Goal: Task Accomplishment & Management: Use online tool/utility

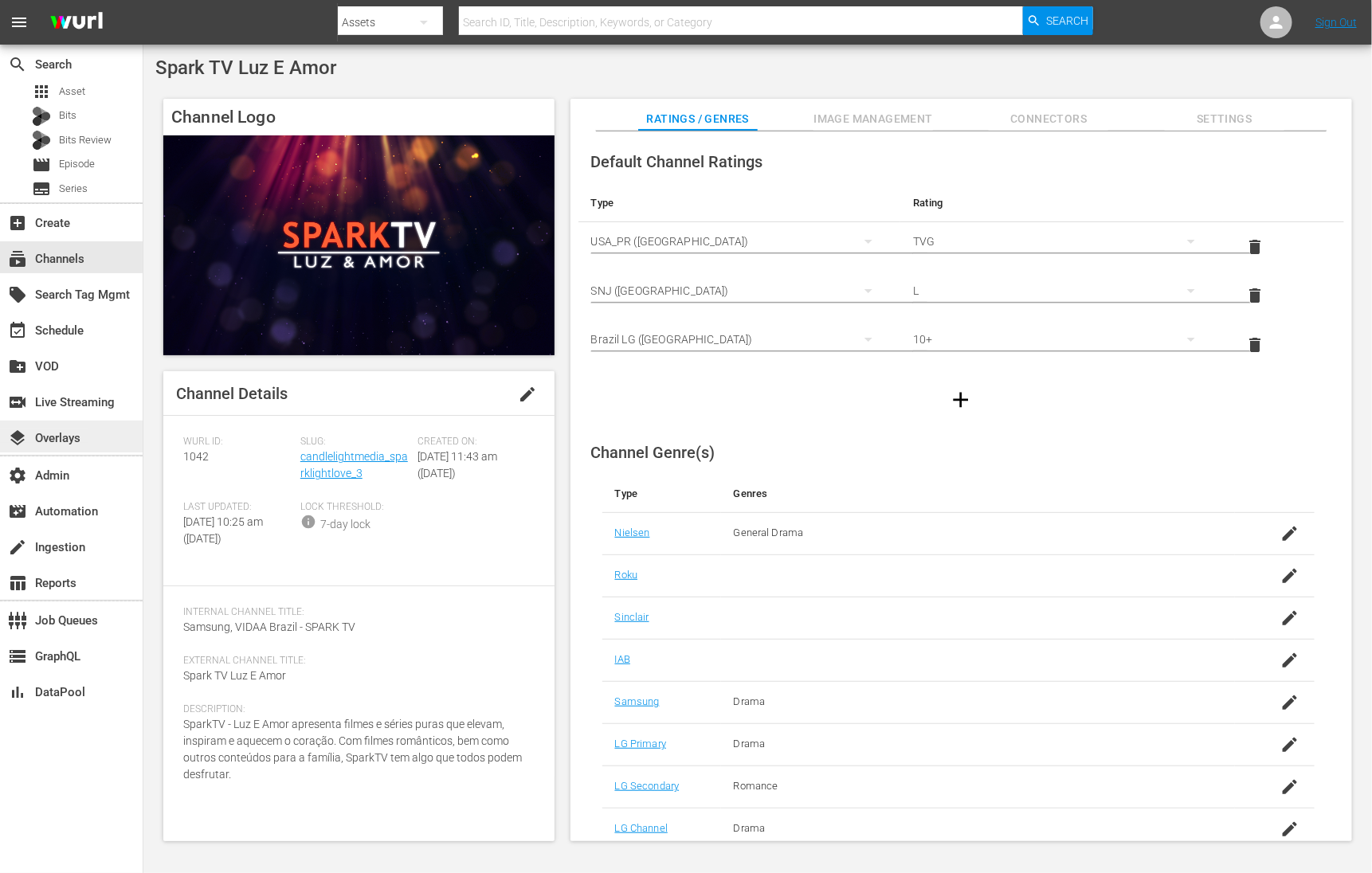
click at [60, 439] on div "layers Overlays" at bounding box center [45, 435] width 89 height 14
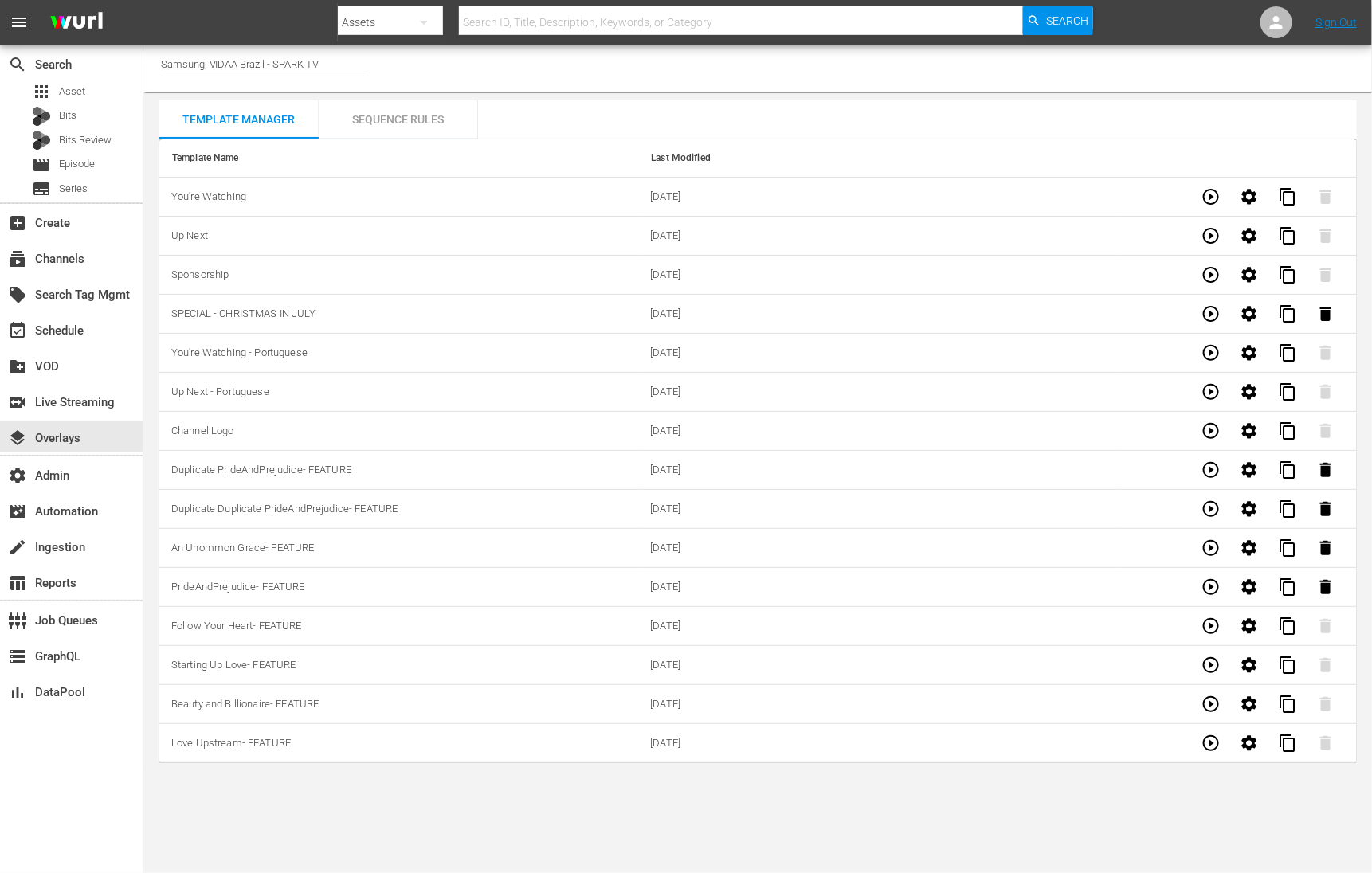
click at [416, 116] on div "Sequence Rules" at bounding box center [398, 119] width 160 height 38
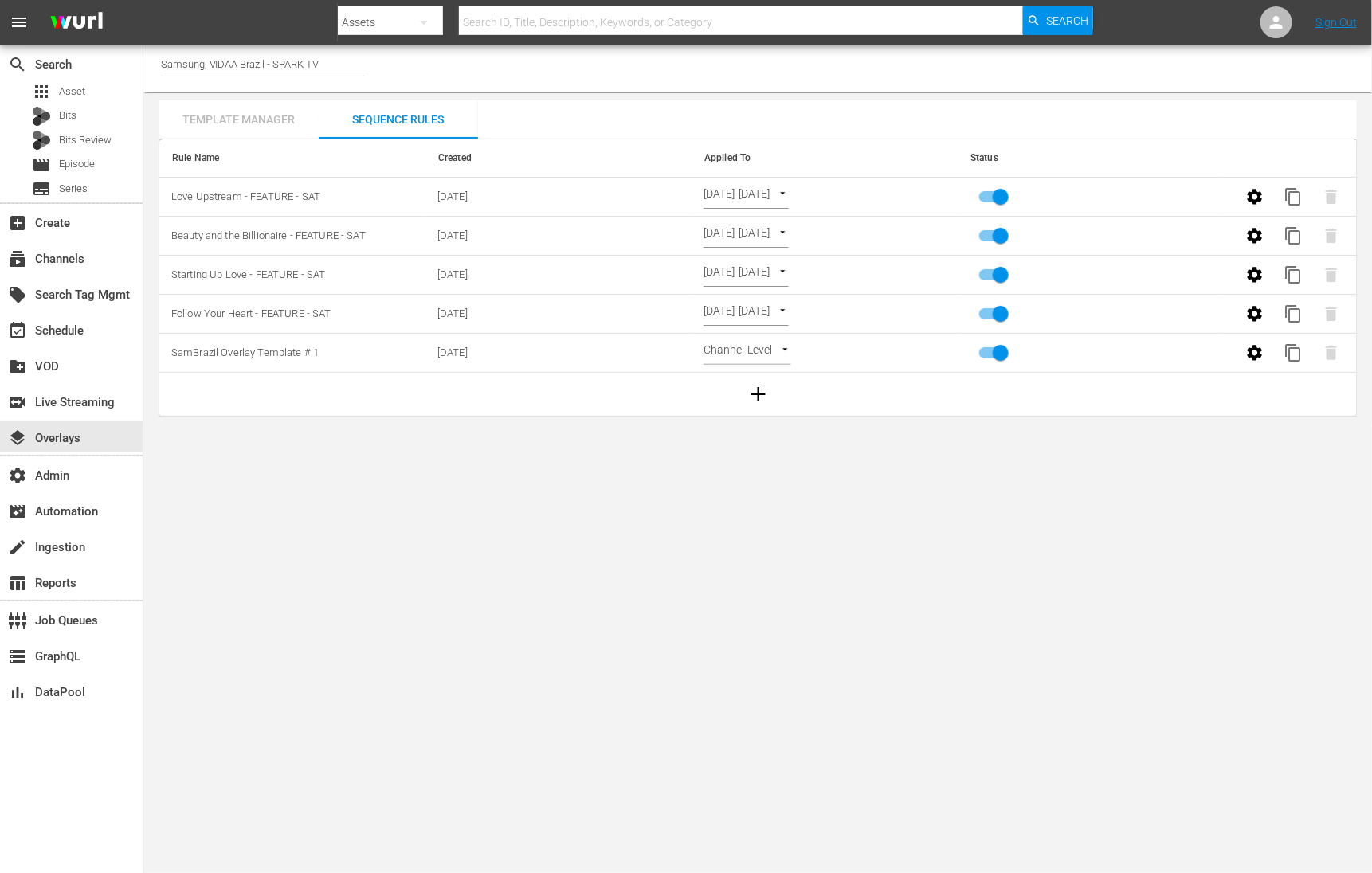
click at [278, 118] on div "Template Manager" at bounding box center [239, 119] width 160 height 38
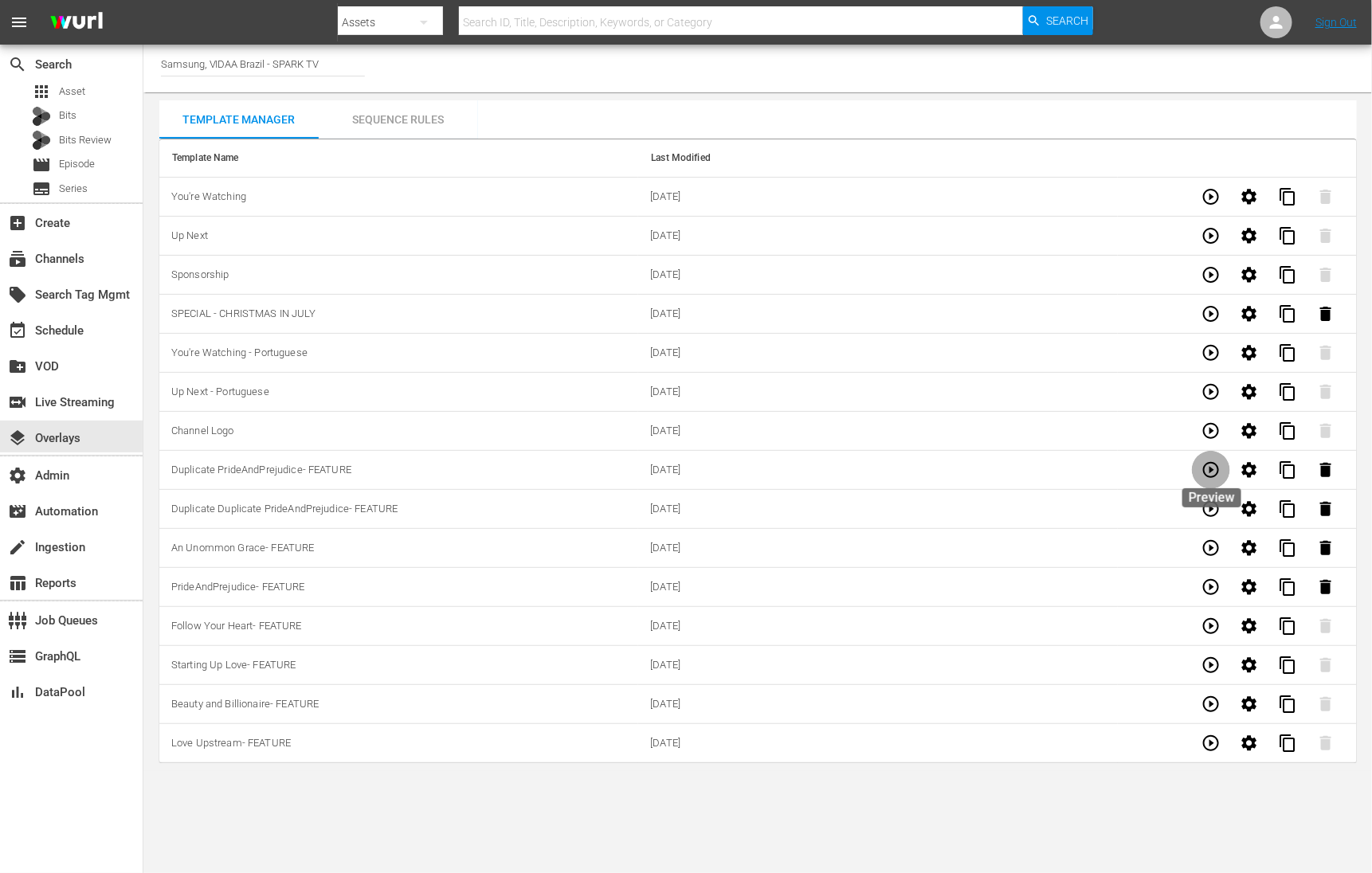
click at [1215, 468] on icon "button" at bounding box center [1211, 470] width 19 height 19
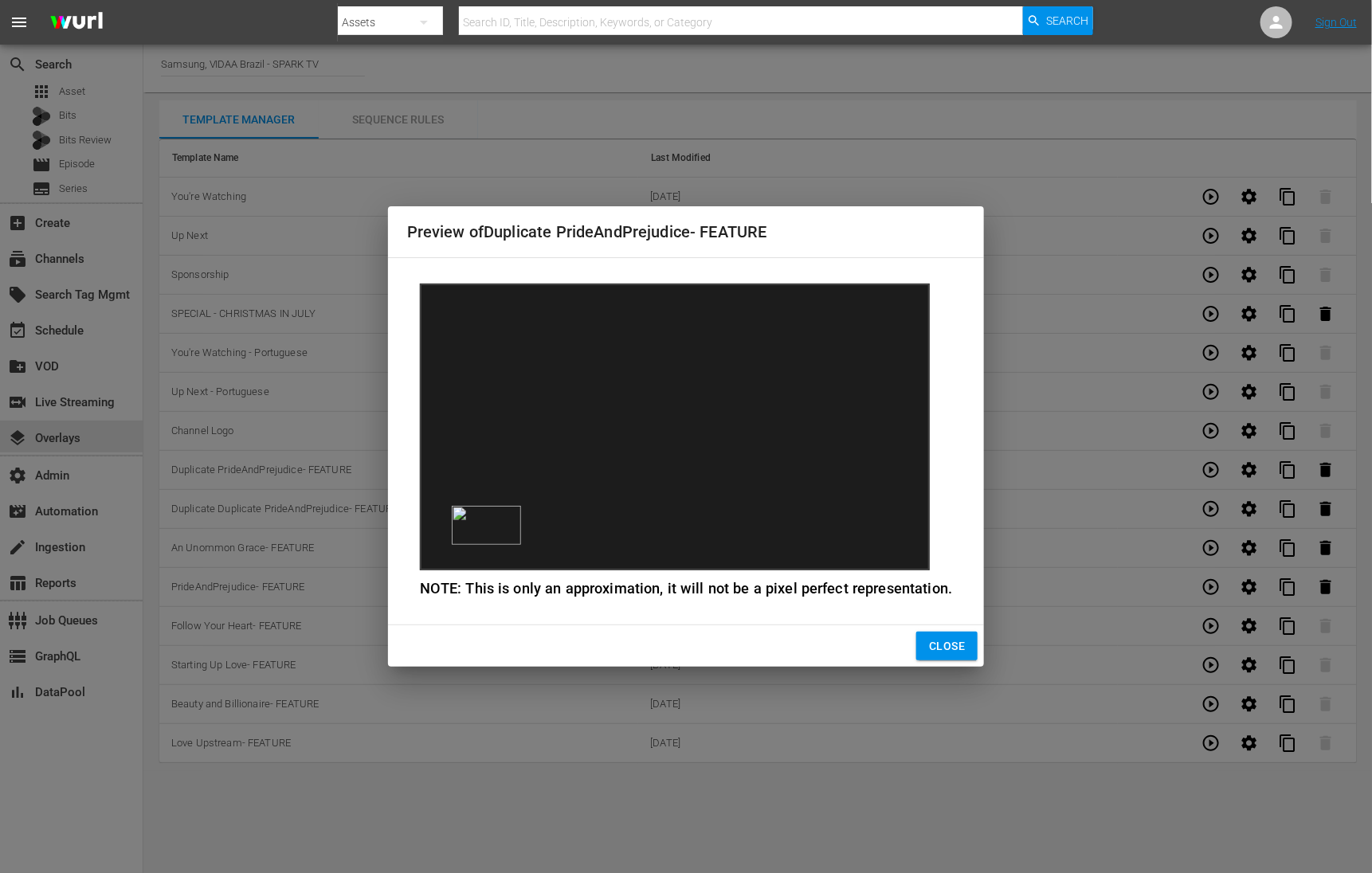
click at [1211, 517] on div "Preview of Duplicate PrideAndPrejudice- FEATURE NOTE: This is only an approxima…" at bounding box center [686, 436] width 1372 height 873
drag, startPoint x: 933, startPoint y: 640, endPoint x: 1005, endPoint y: 608, distance: 78.8
click at [934, 640] on span "Close" at bounding box center [946, 646] width 36 height 20
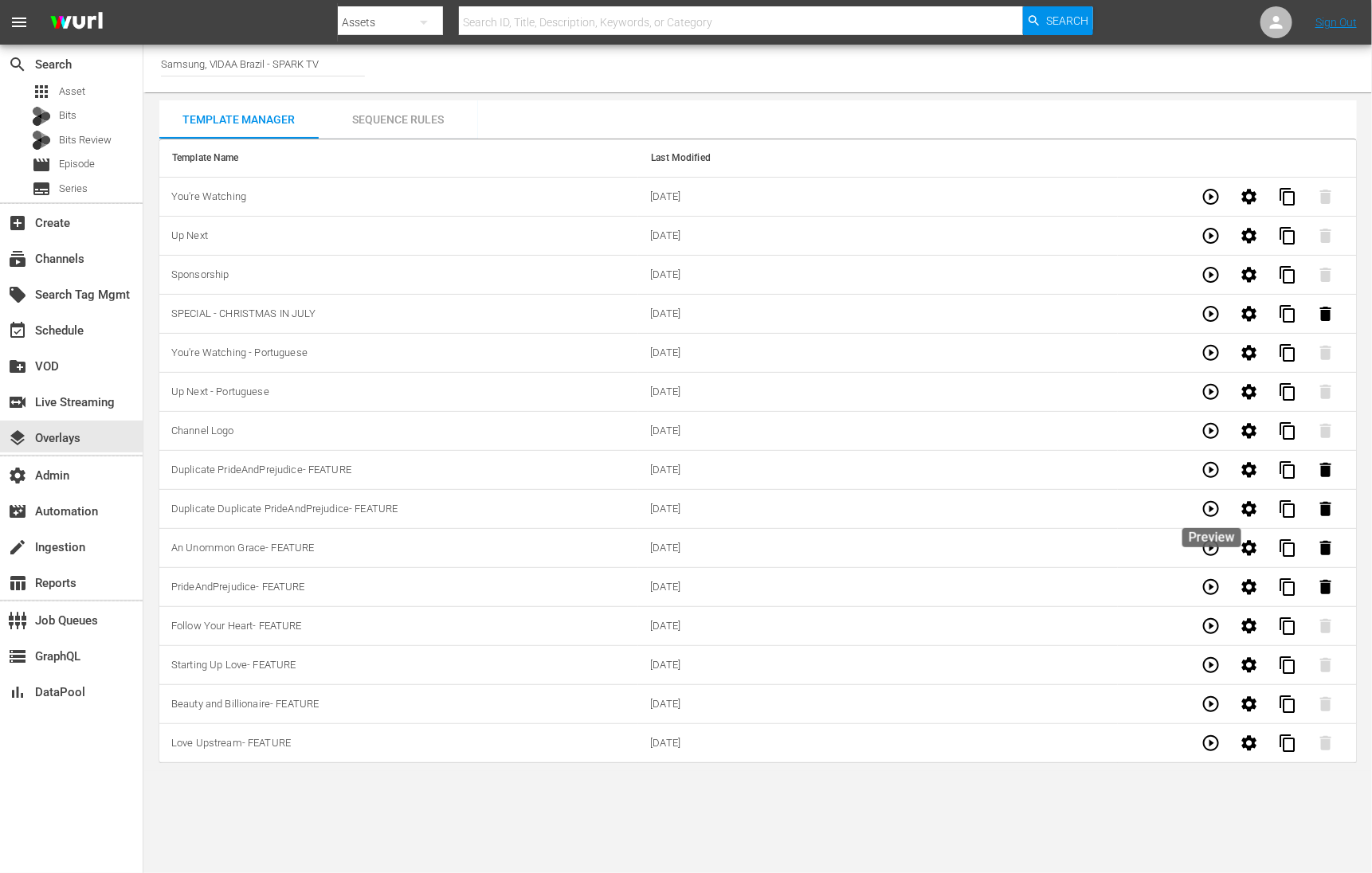
click at [1215, 508] on icon "button" at bounding box center [1211, 508] width 19 height 19
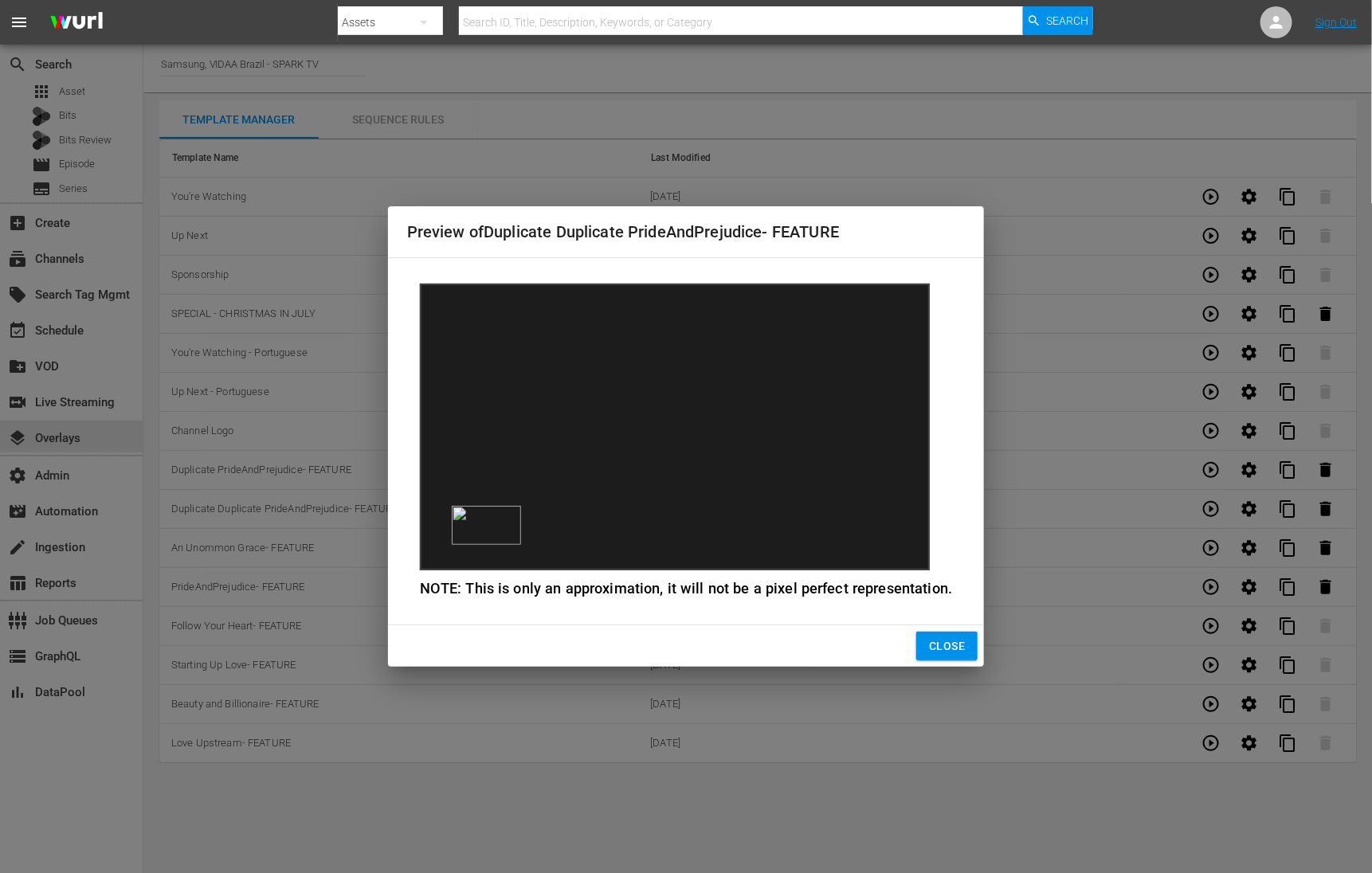
drag, startPoint x: 954, startPoint y: 651, endPoint x: 979, endPoint y: 642, distance: 26.6
click at [954, 650] on span "Close" at bounding box center [946, 646] width 36 height 20
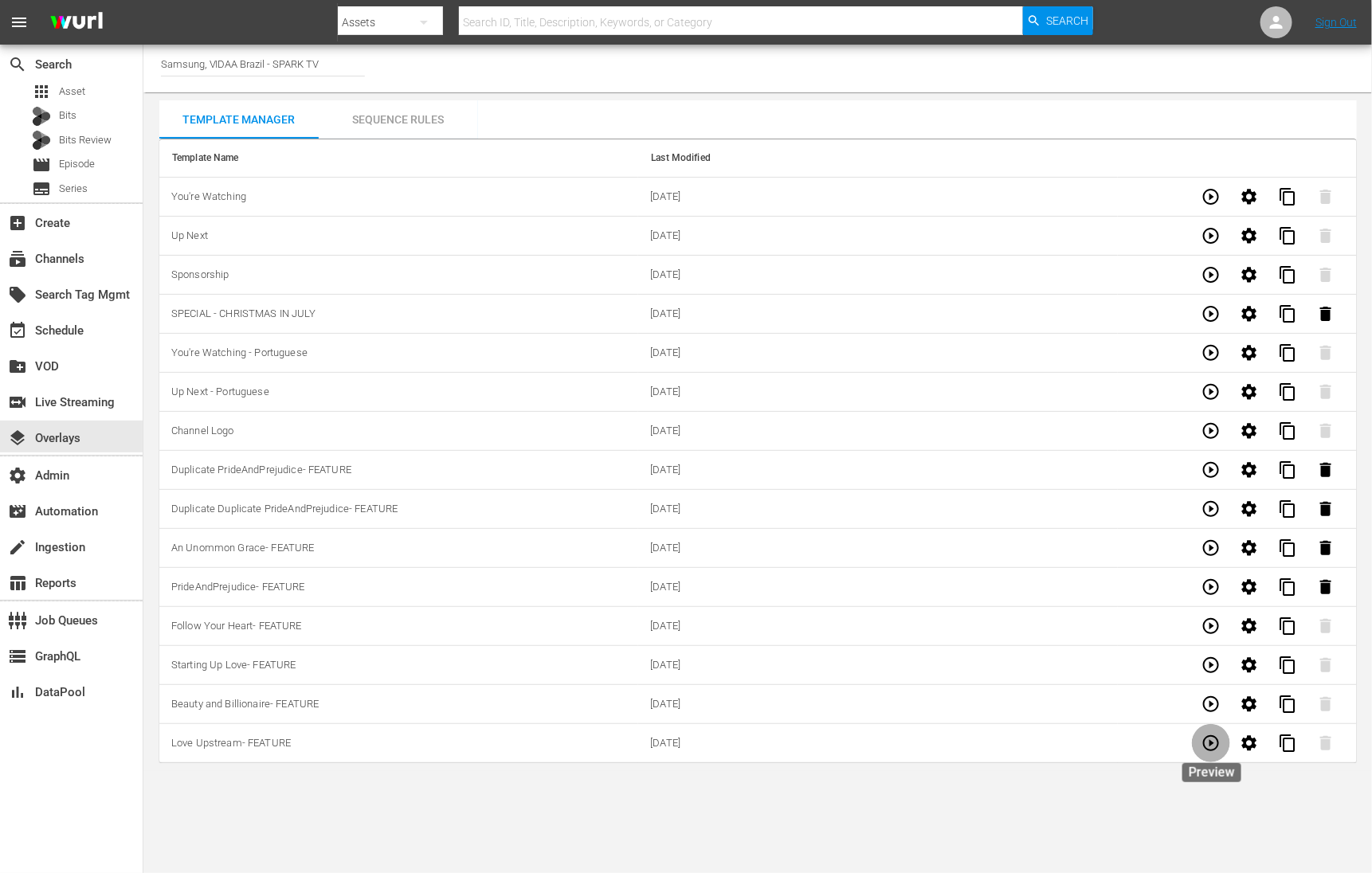
click at [1208, 746] on icon "button" at bounding box center [1211, 742] width 19 height 19
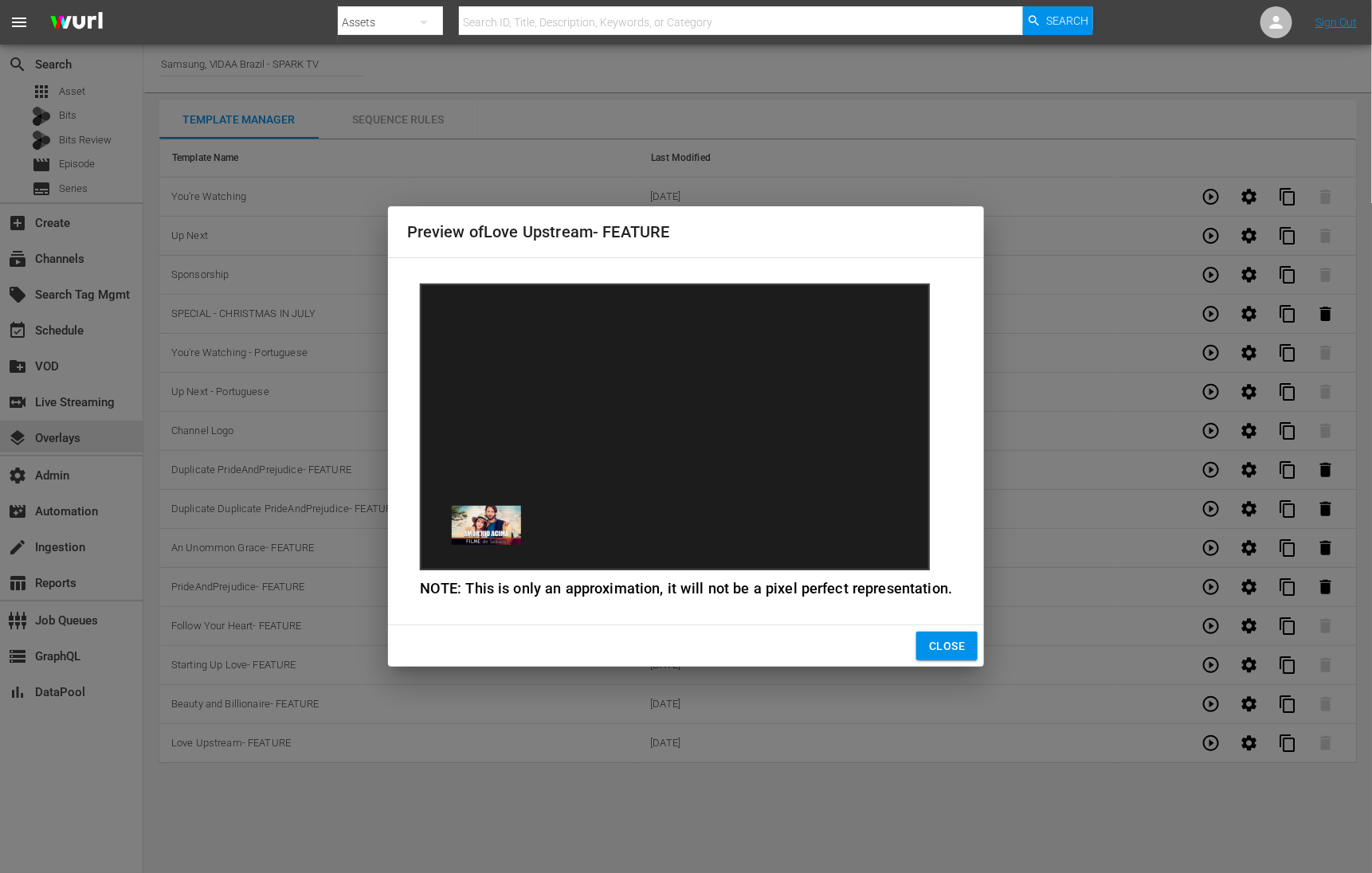
click at [954, 641] on span "Close" at bounding box center [946, 646] width 36 height 20
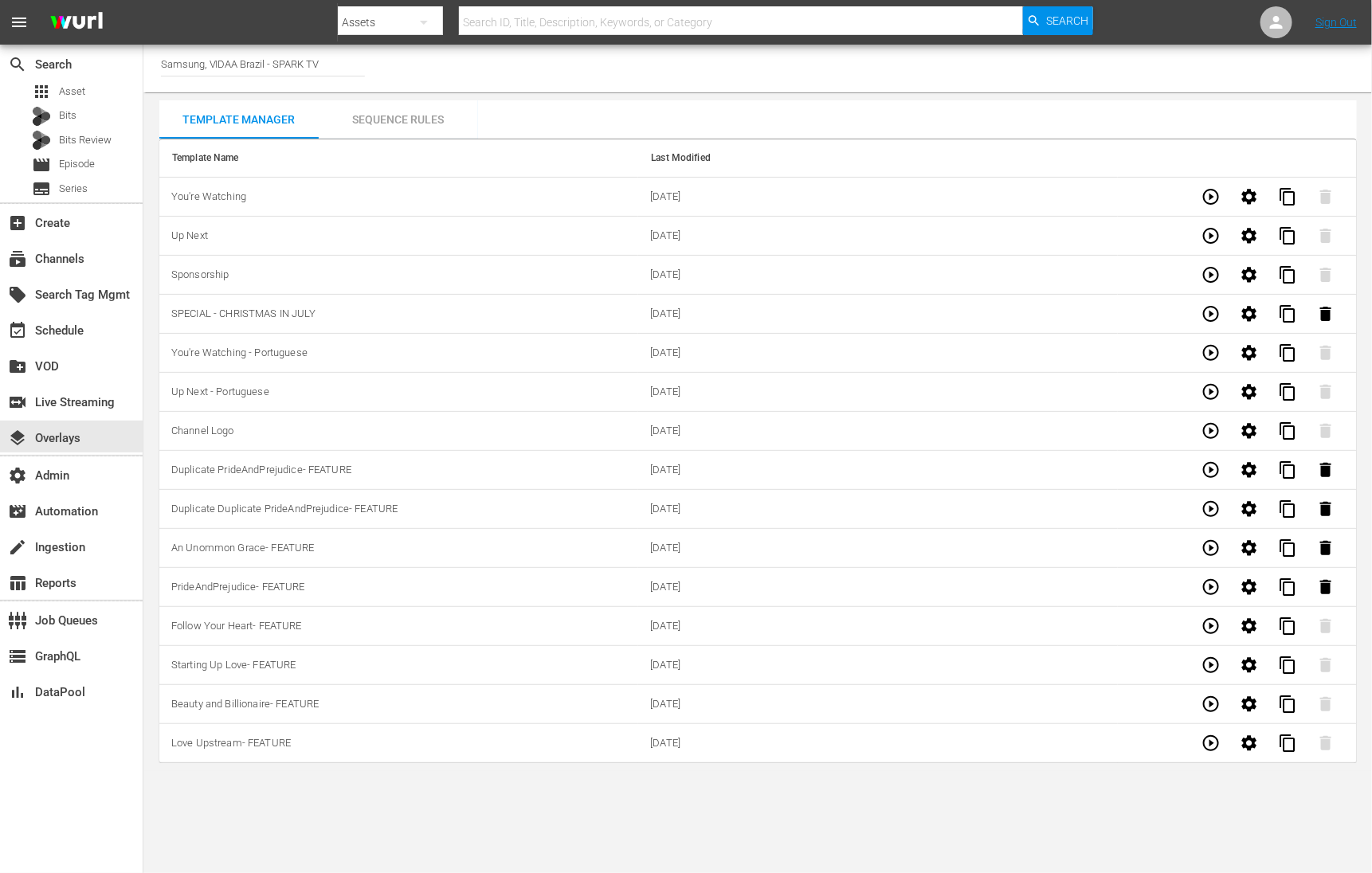
click at [1214, 702] on icon "button" at bounding box center [1211, 704] width 19 height 19
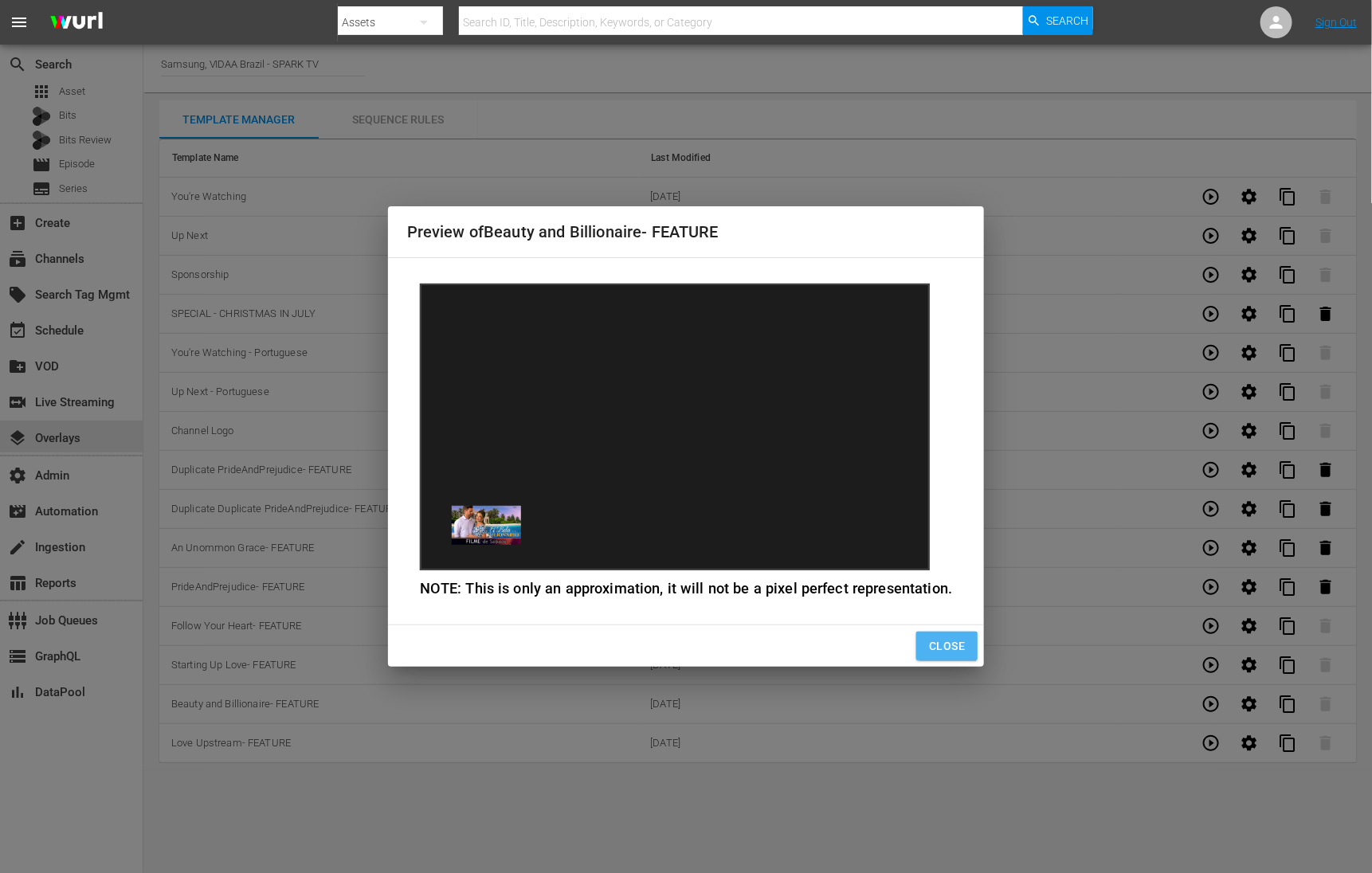
click at [949, 638] on span "Close" at bounding box center [946, 646] width 36 height 20
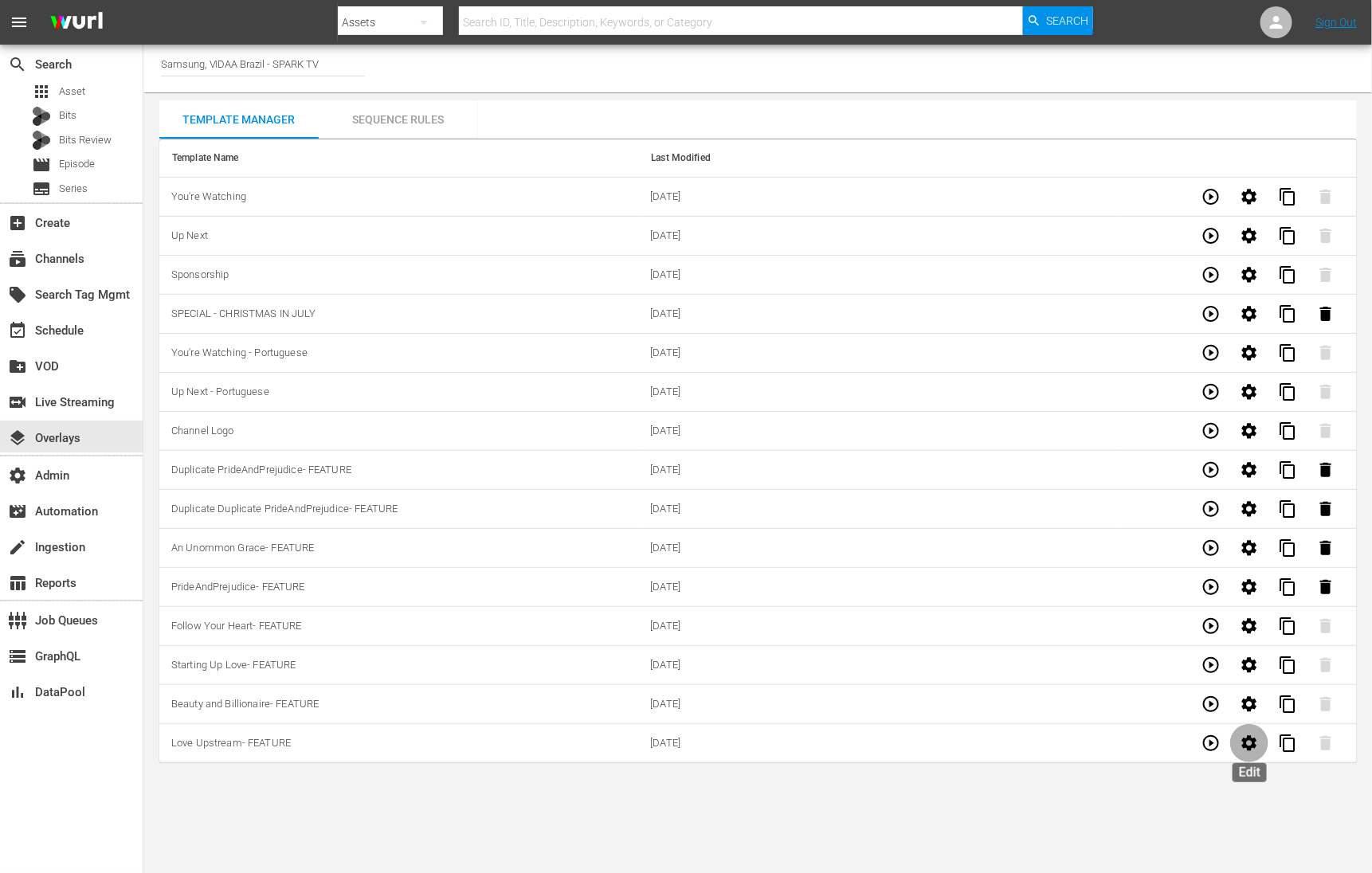
click at [1249, 752] on icon "button" at bounding box center [1249, 742] width 19 height 19
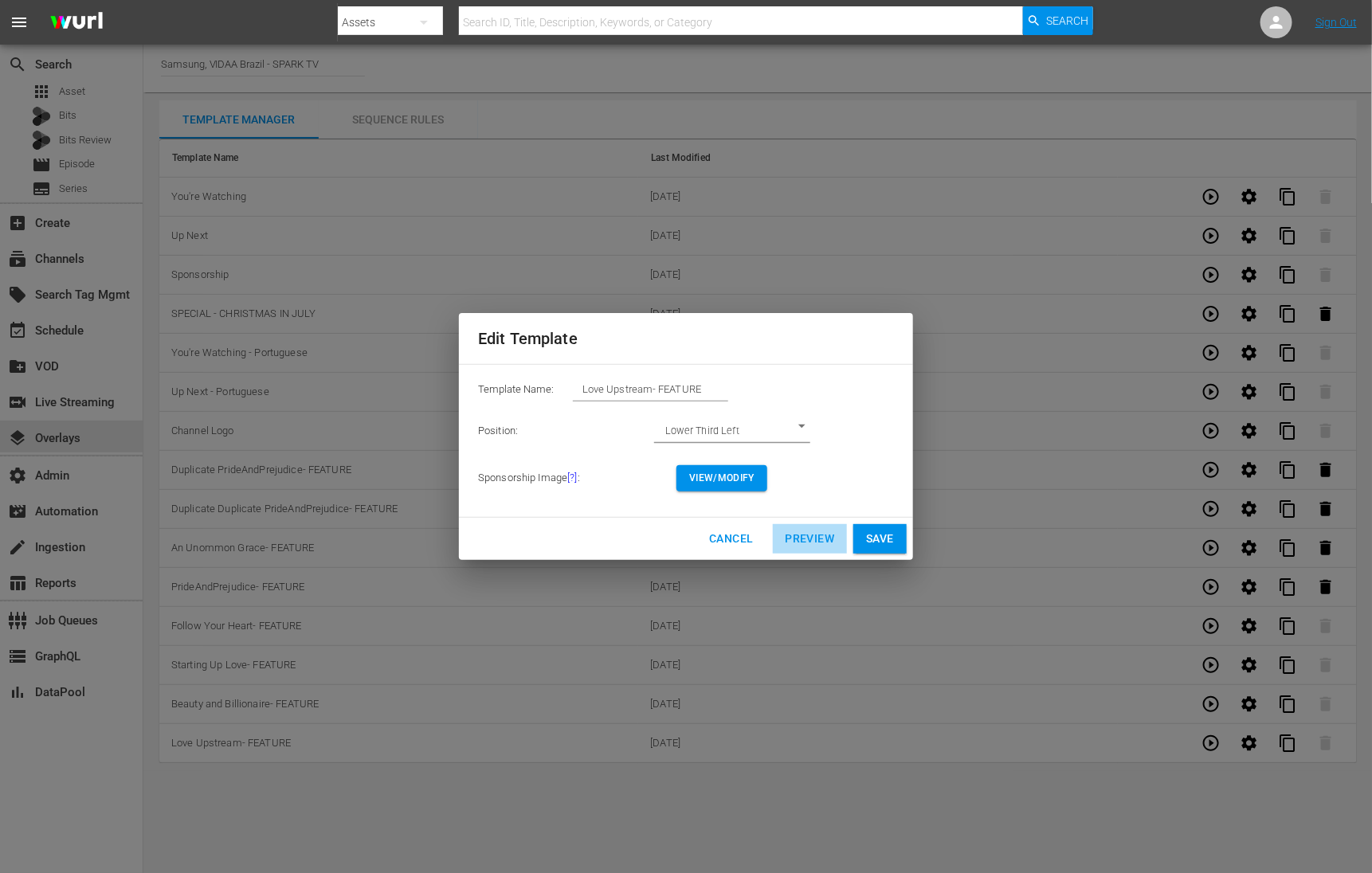
click at [816, 539] on span "Preview" at bounding box center [810, 539] width 50 height 20
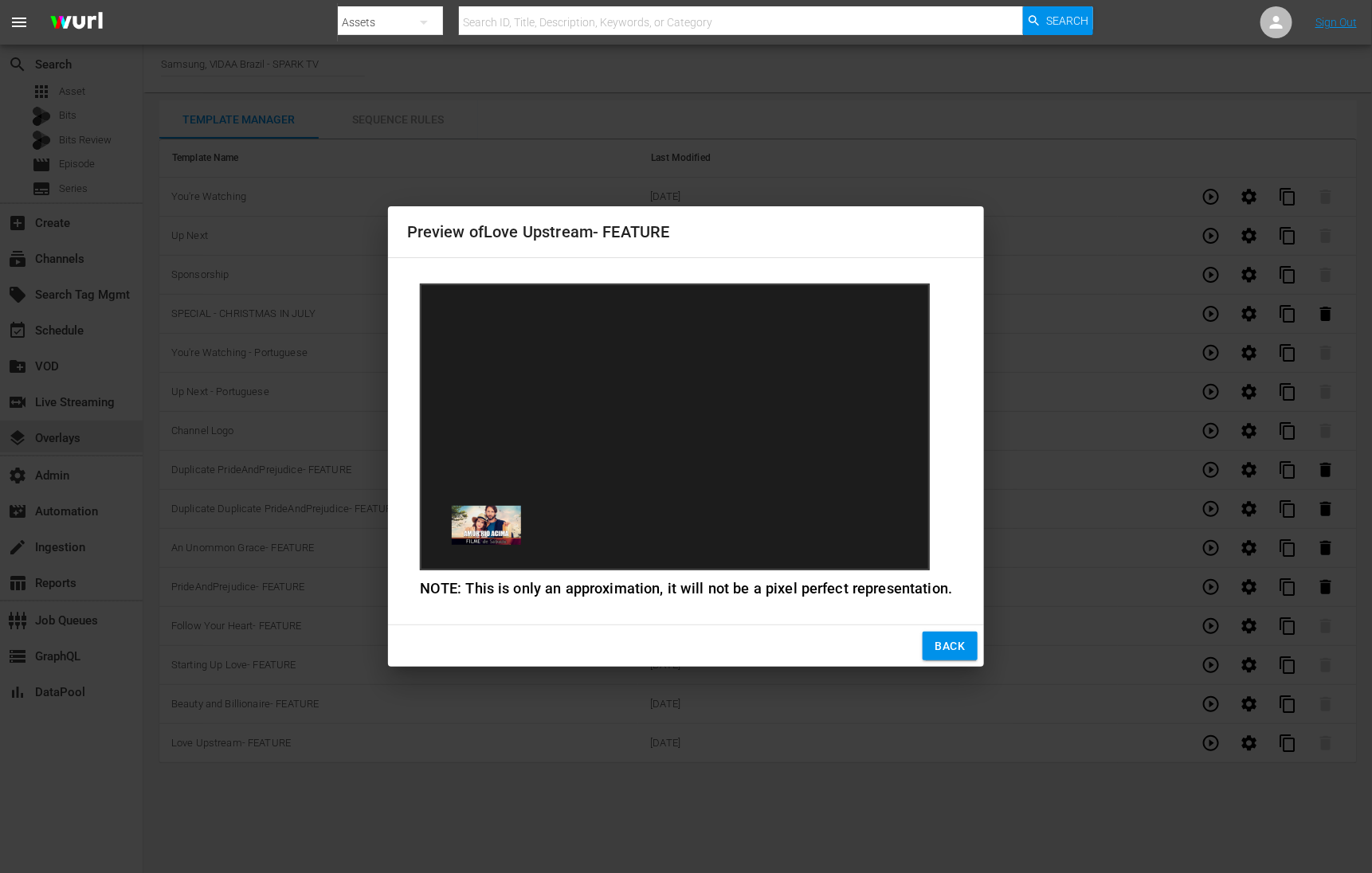
click at [945, 648] on span "Back" at bounding box center [950, 646] width 31 height 20
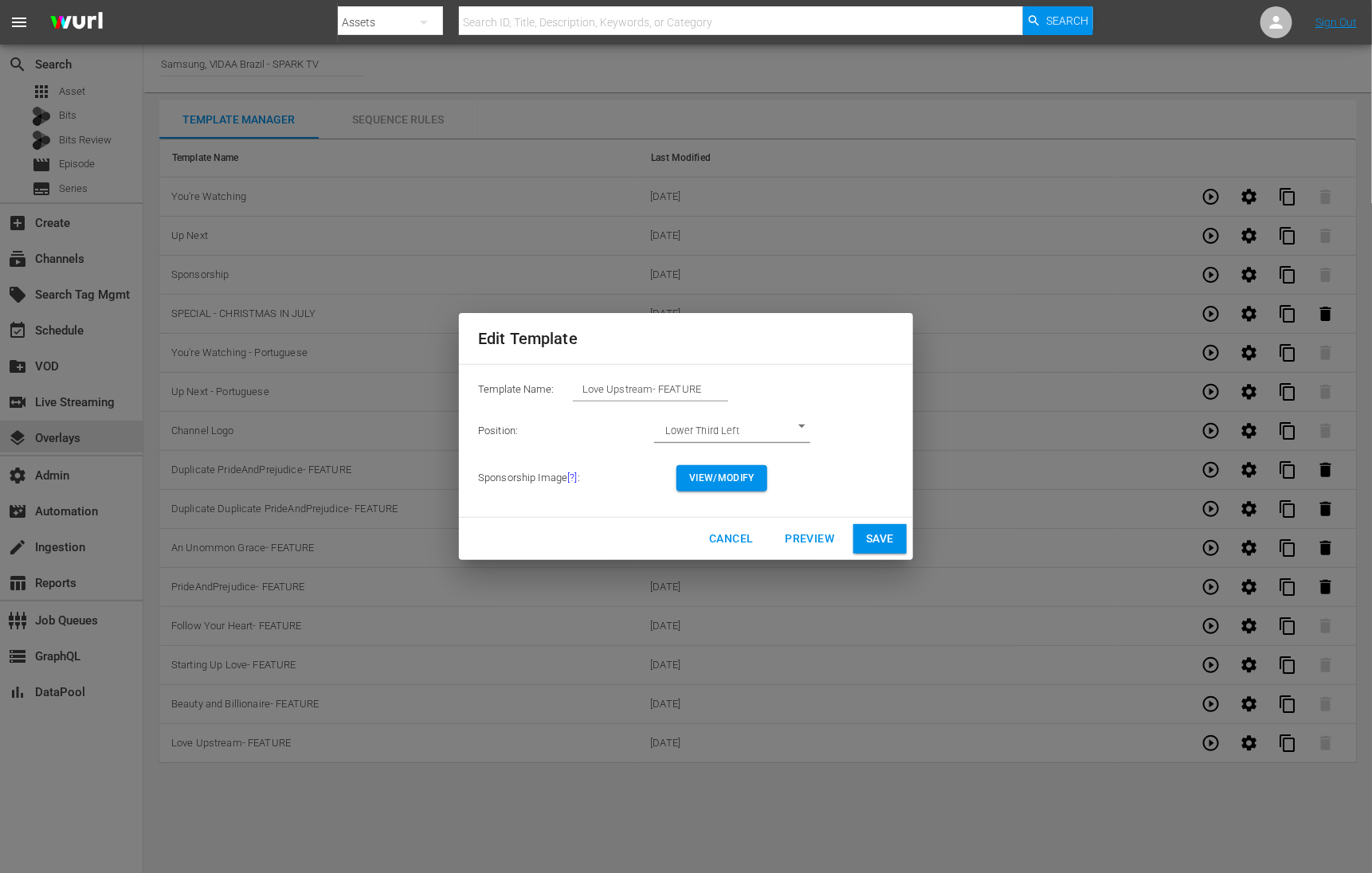
click at [735, 541] on span "Cancel" at bounding box center [730, 539] width 44 height 20
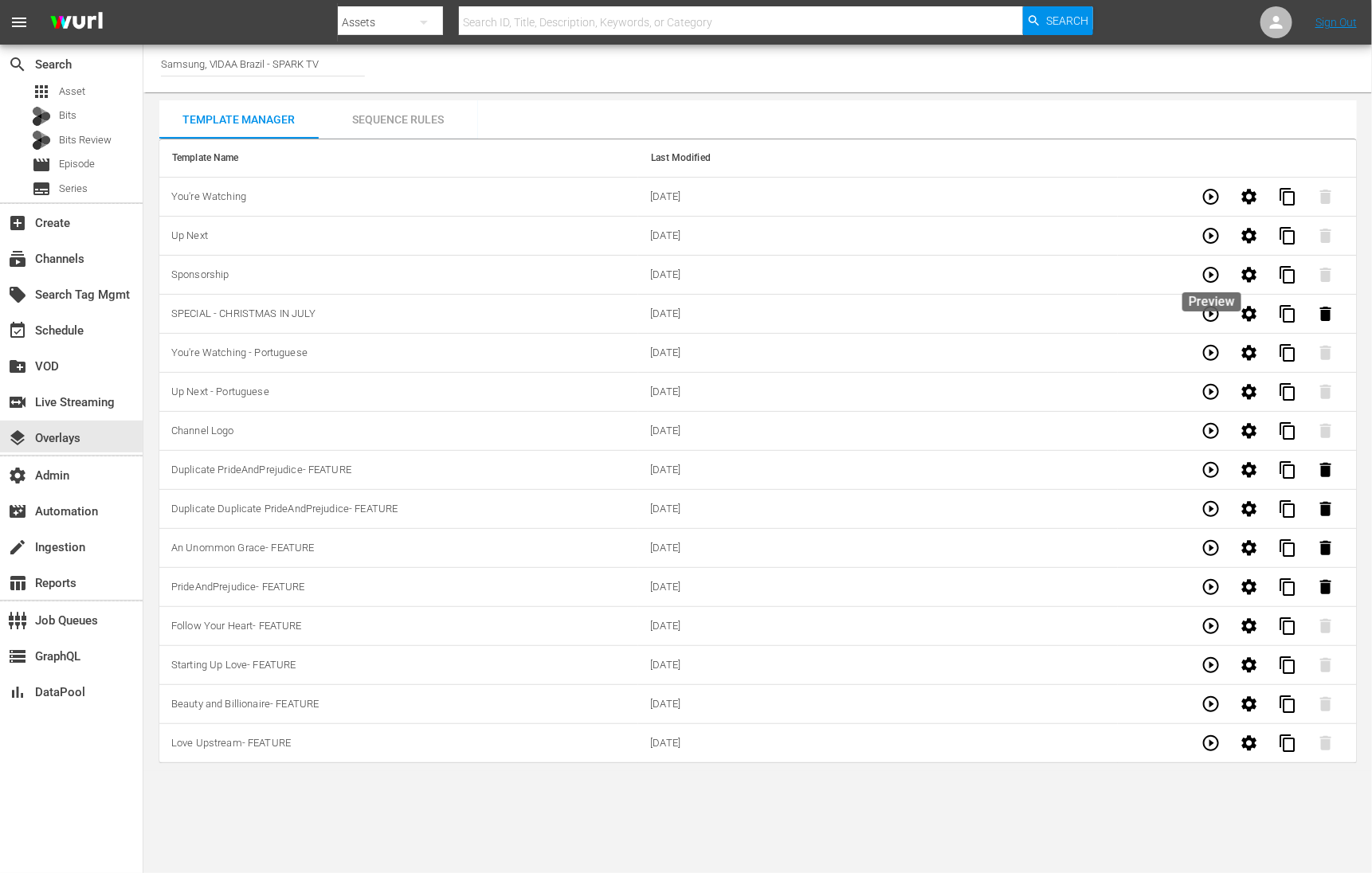
click at [1207, 275] on icon "button" at bounding box center [1211, 274] width 19 height 19
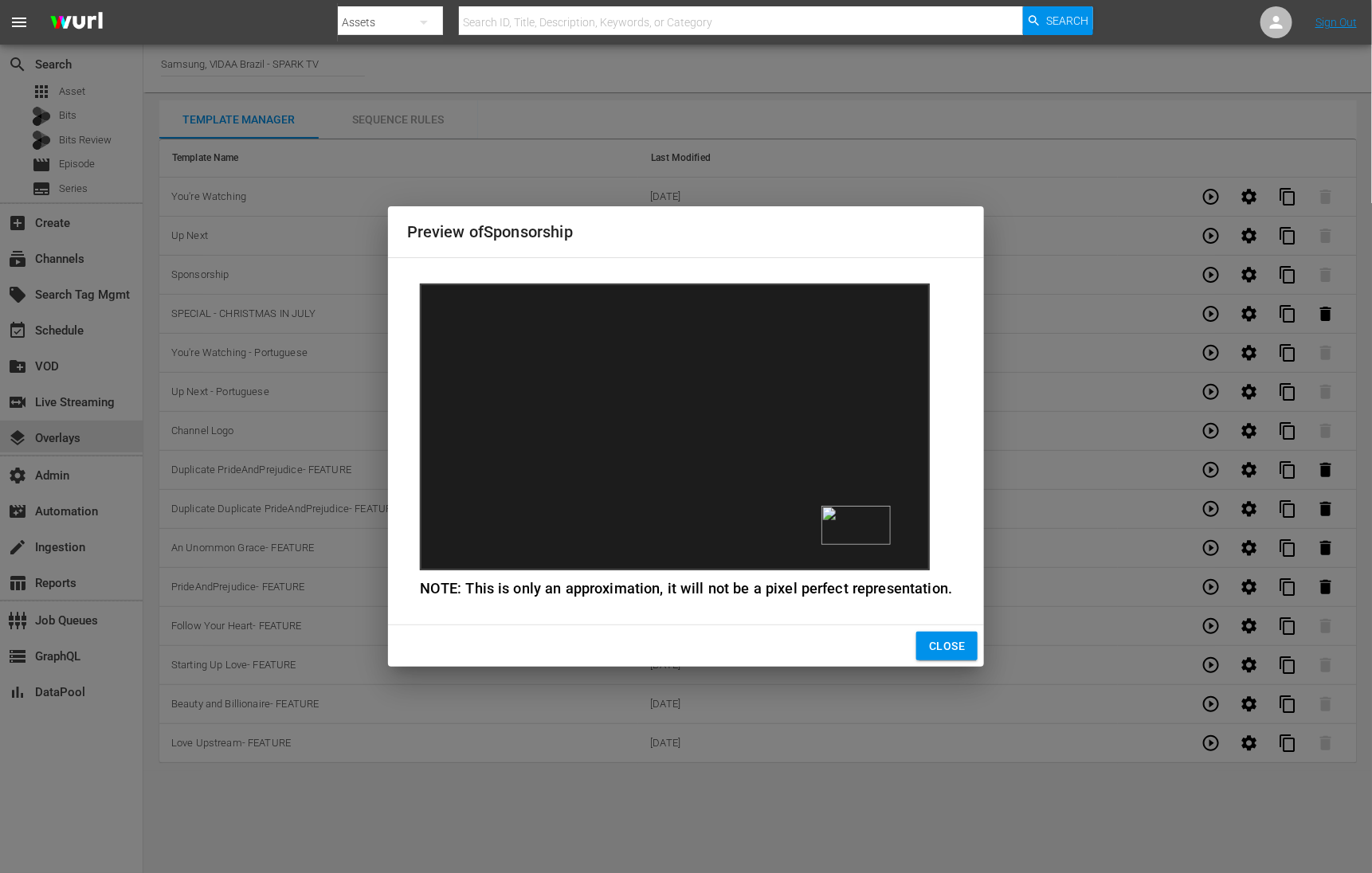
click at [931, 646] on span "Close" at bounding box center [946, 646] width 36 height 20
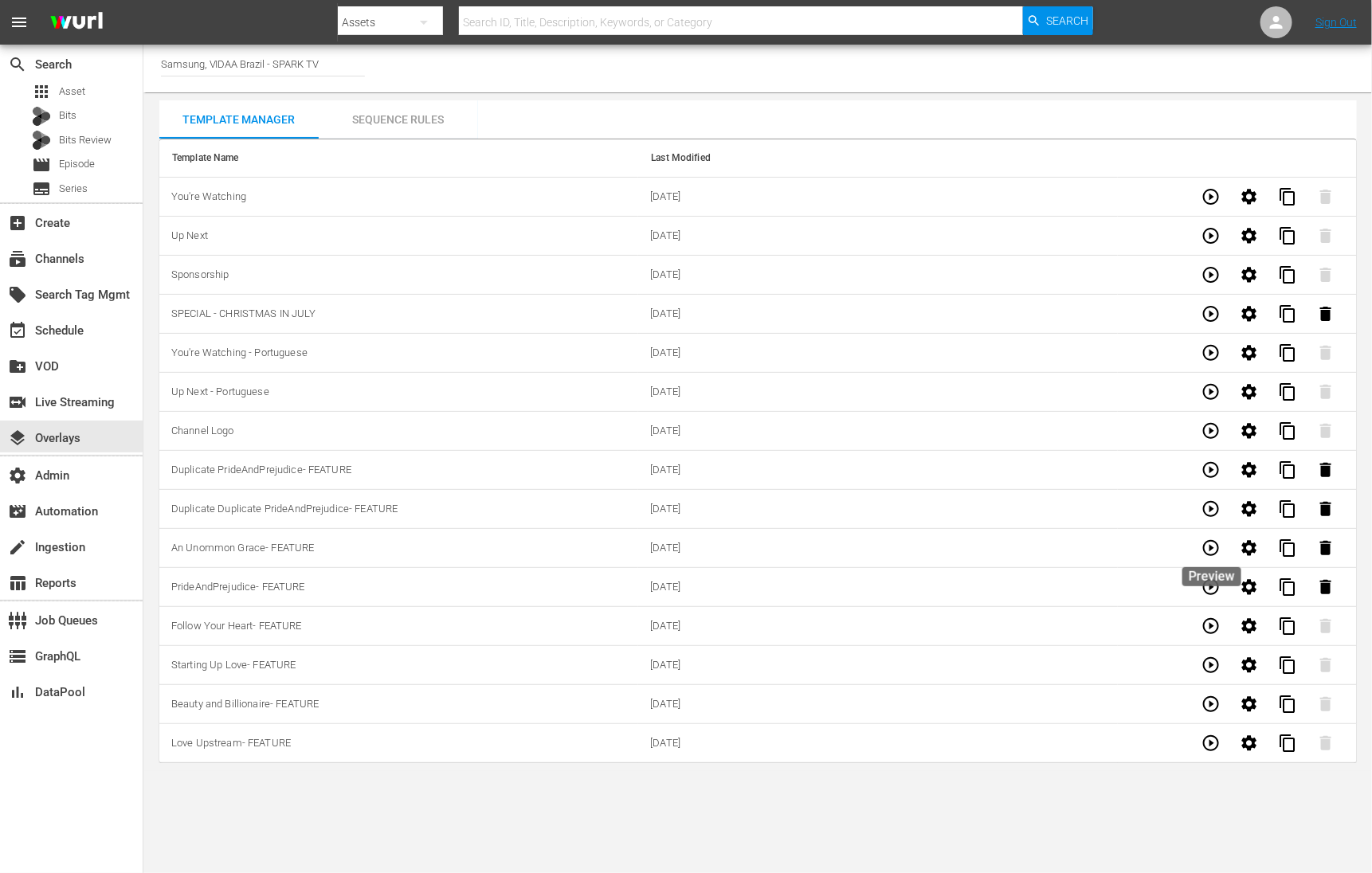
click at [1208, 554] on icon "button" at bounding box center [1211, 547] width 19 height 19
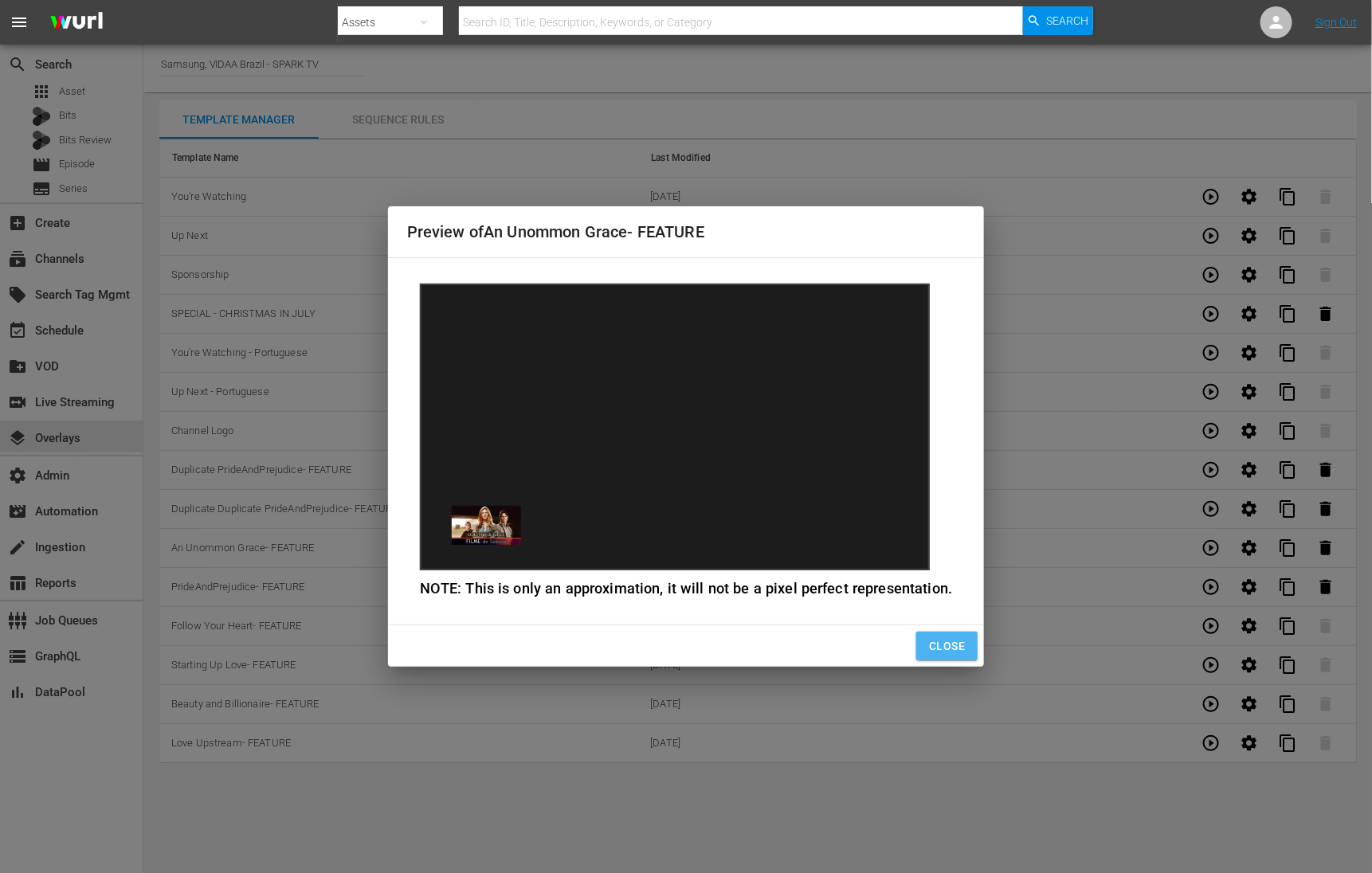
click at [957, 640] on span "Close" at bounding box center [946, 646] width 36 height 20
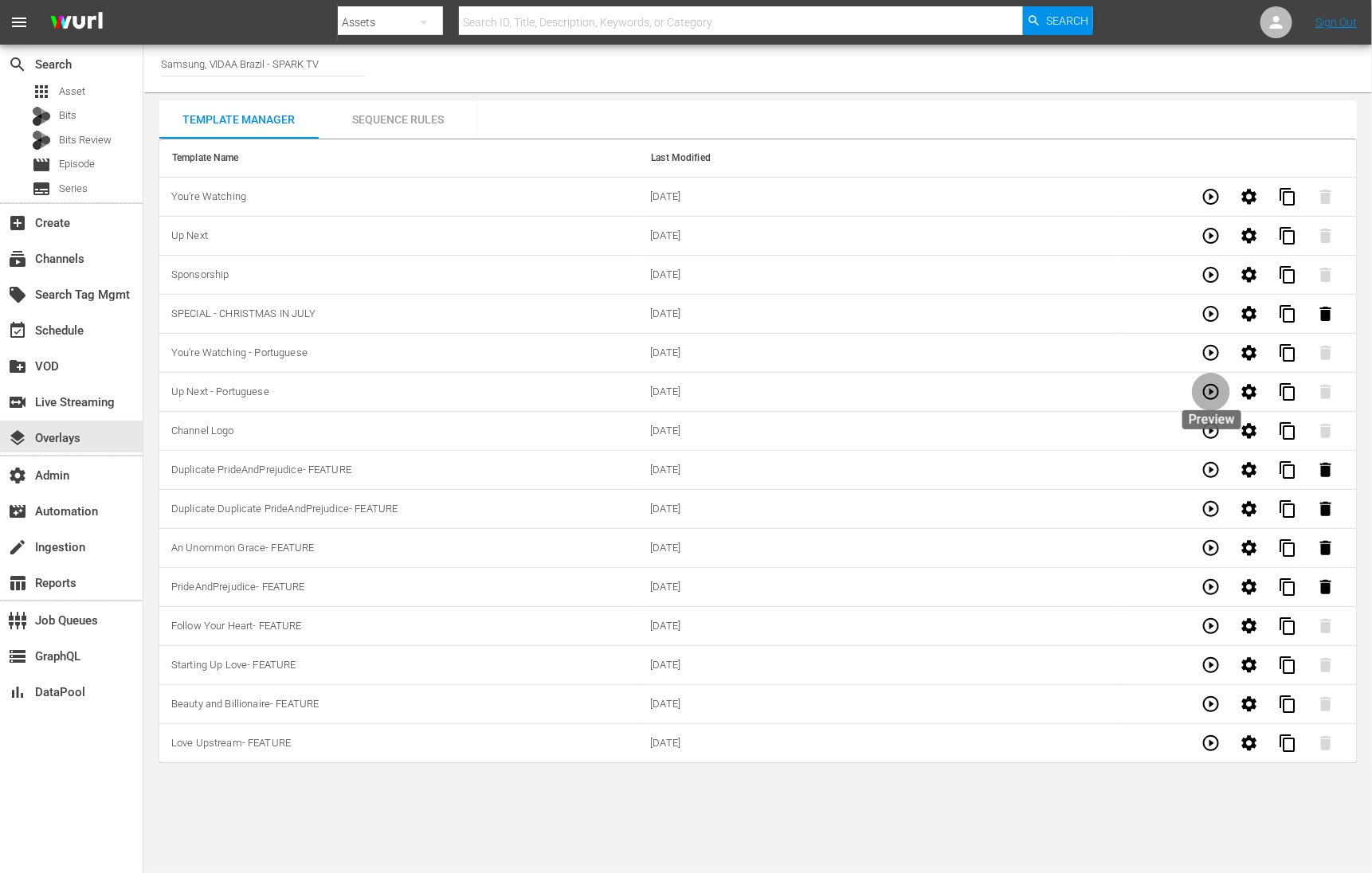
click at [1212, 393] on icon "button" at bounding box center [1211, 391] width 16 height 16
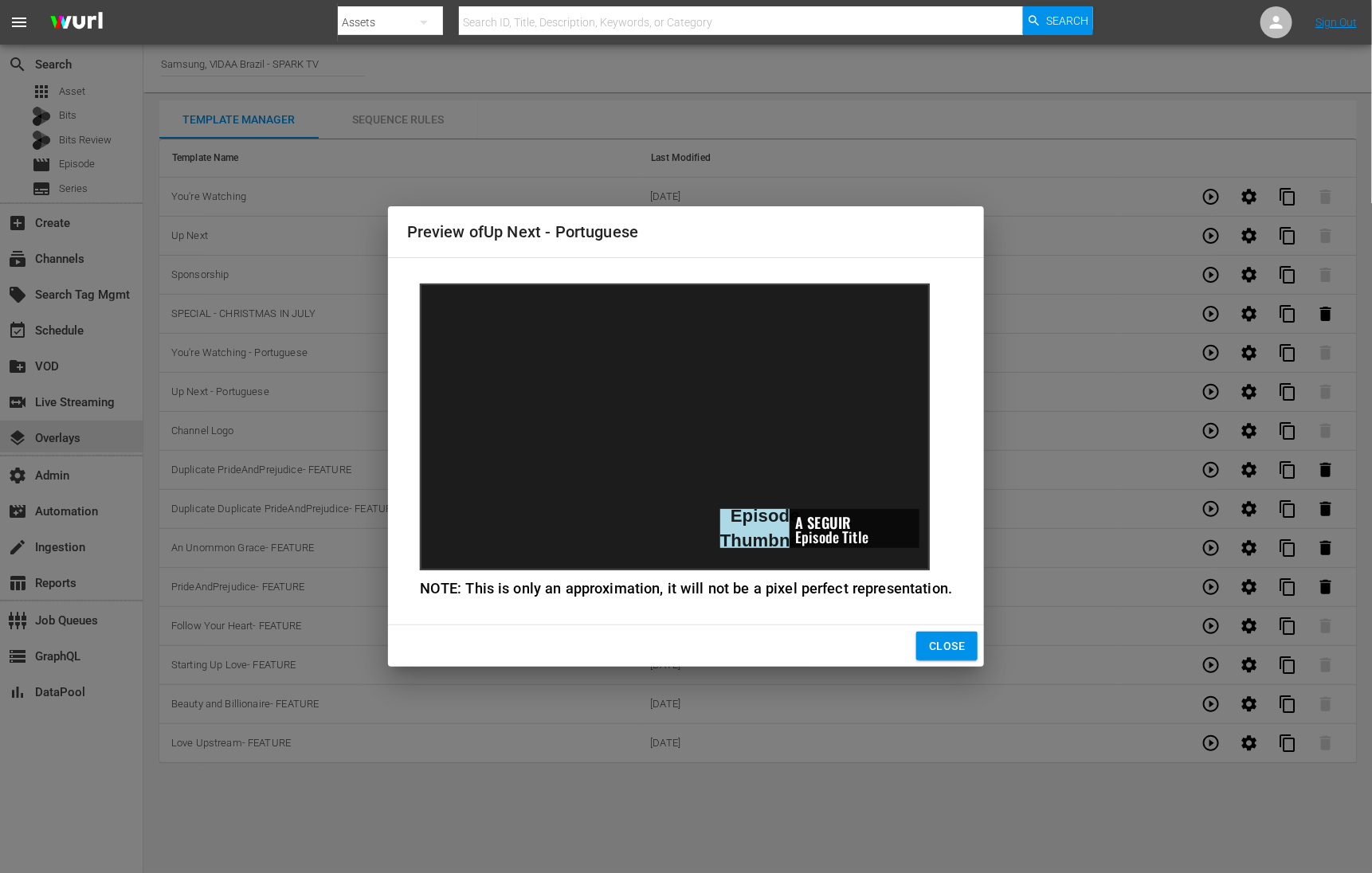
click at [948, 638] on span "Close" at bounding box center [946, 646] width 36 height 20
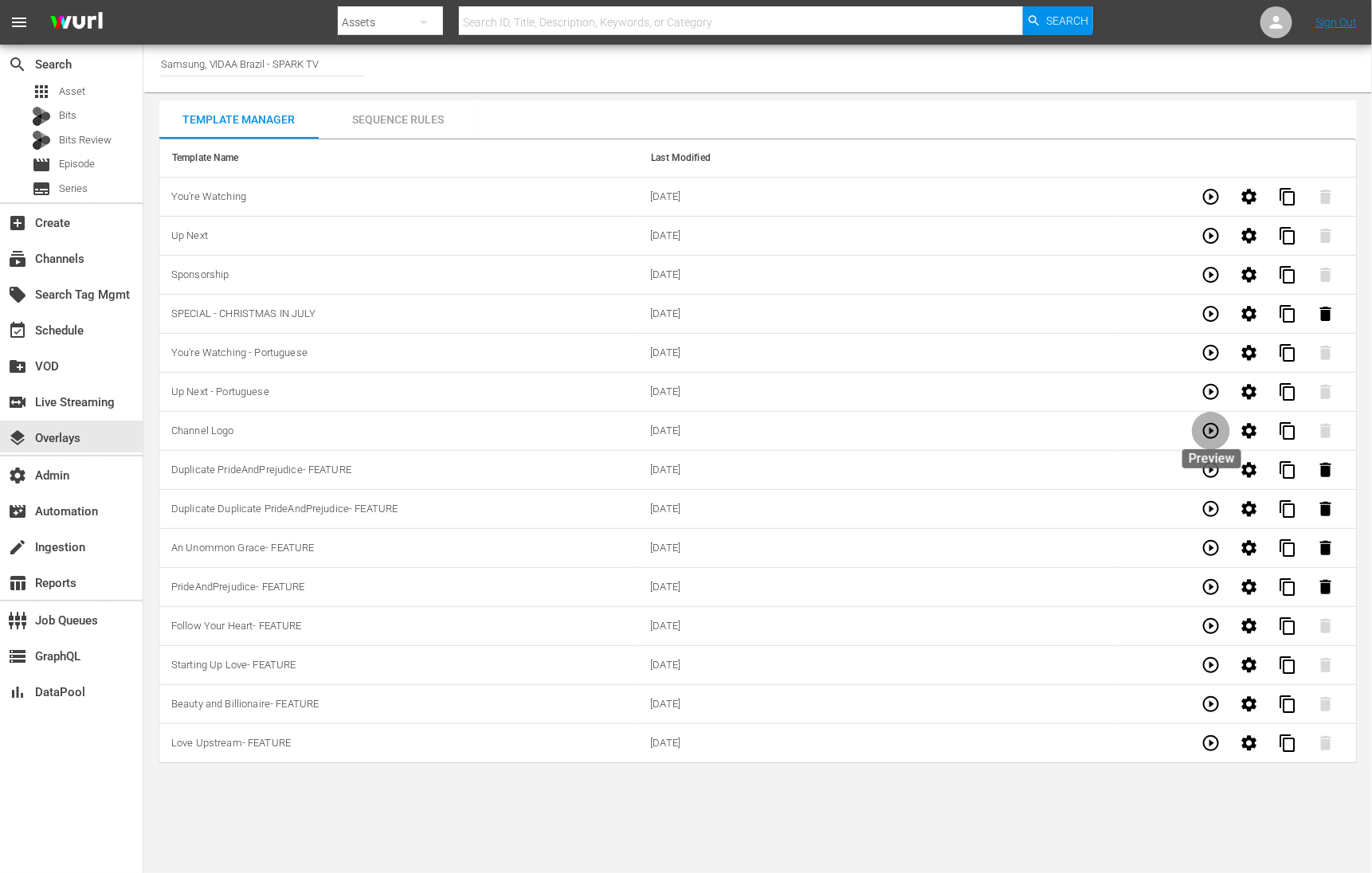
click at [1214, 433] on icon "button" at bounding box center [1211, 431] width 19 height 19
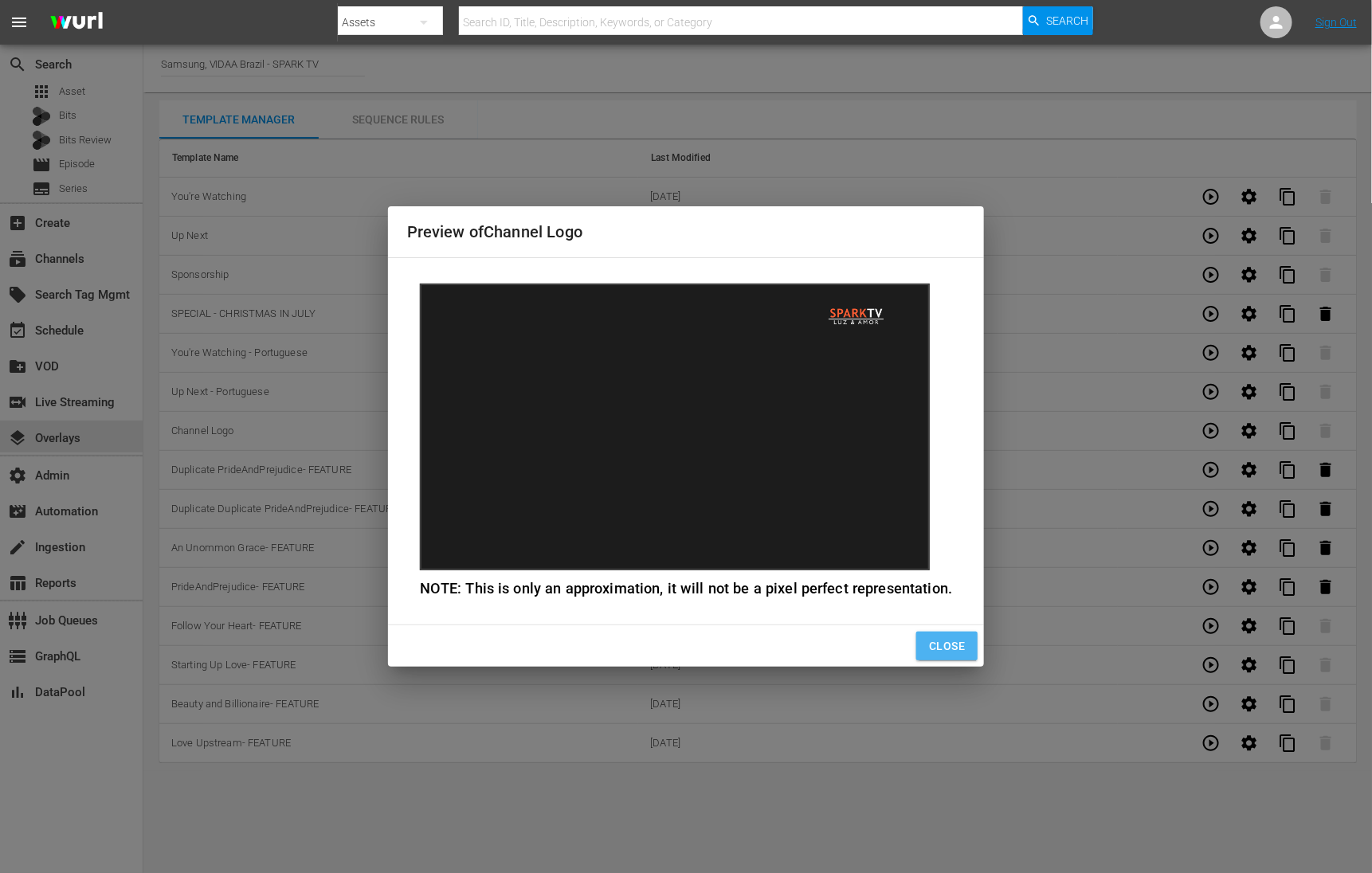
click at [960, 642] on span "Close" at bounding box center [946, 646] width 36 height 20
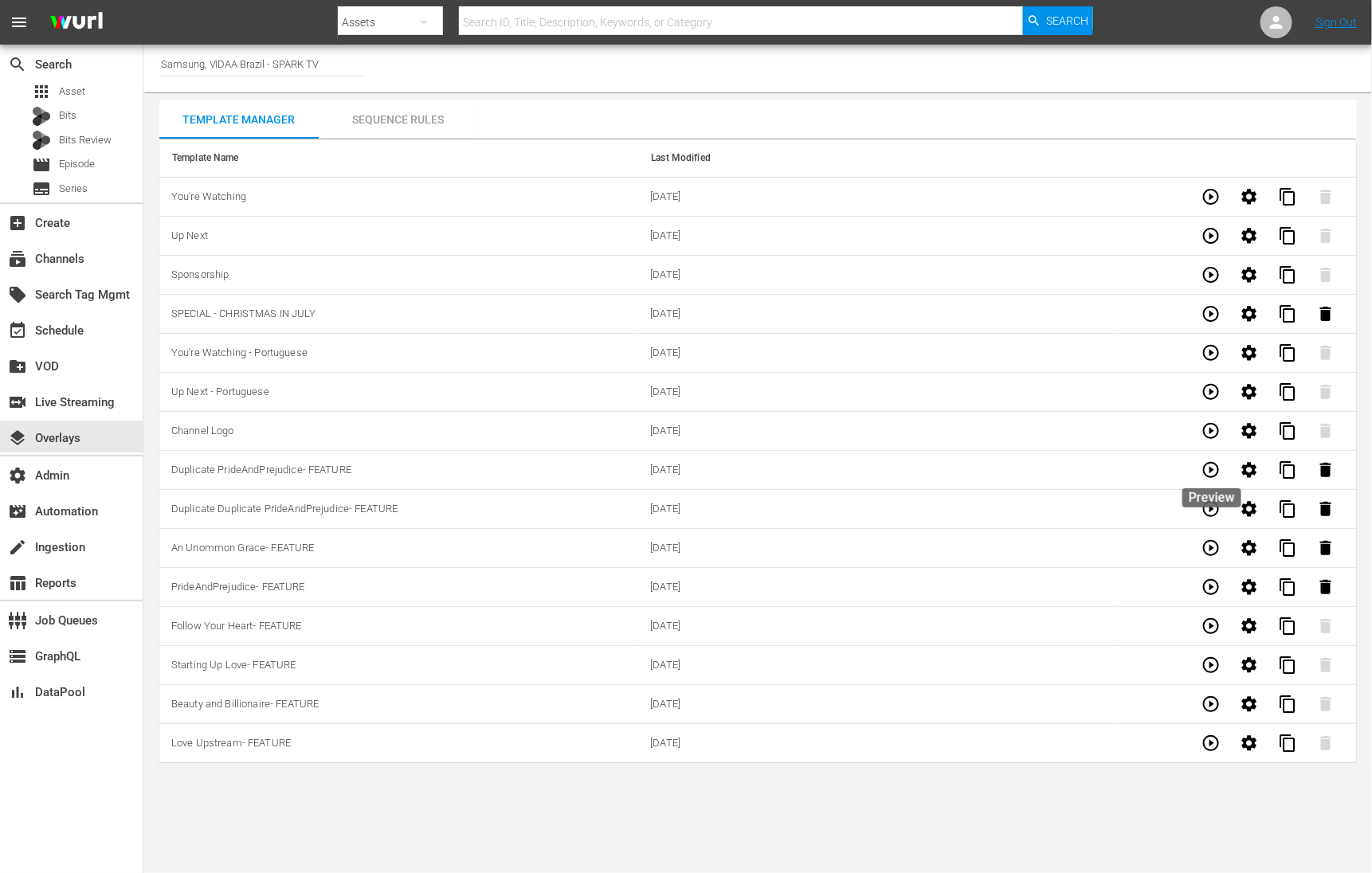
click at [1207, 474] on icon "button" at bounding box center [1211, 470] width 19 height 19
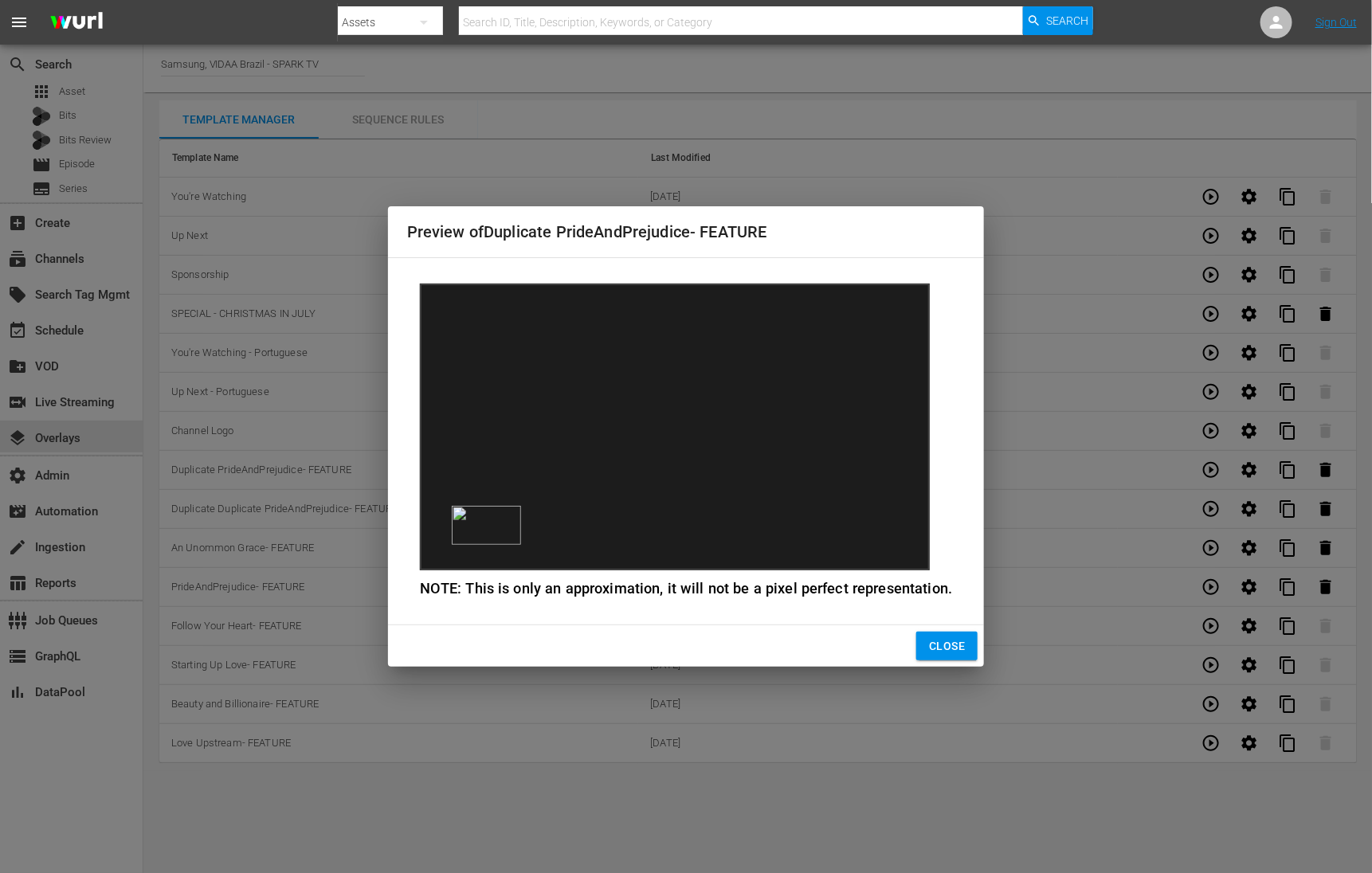
click at [930, 637] on span "Close" at bounding box center [946, 646] width 36 height 20
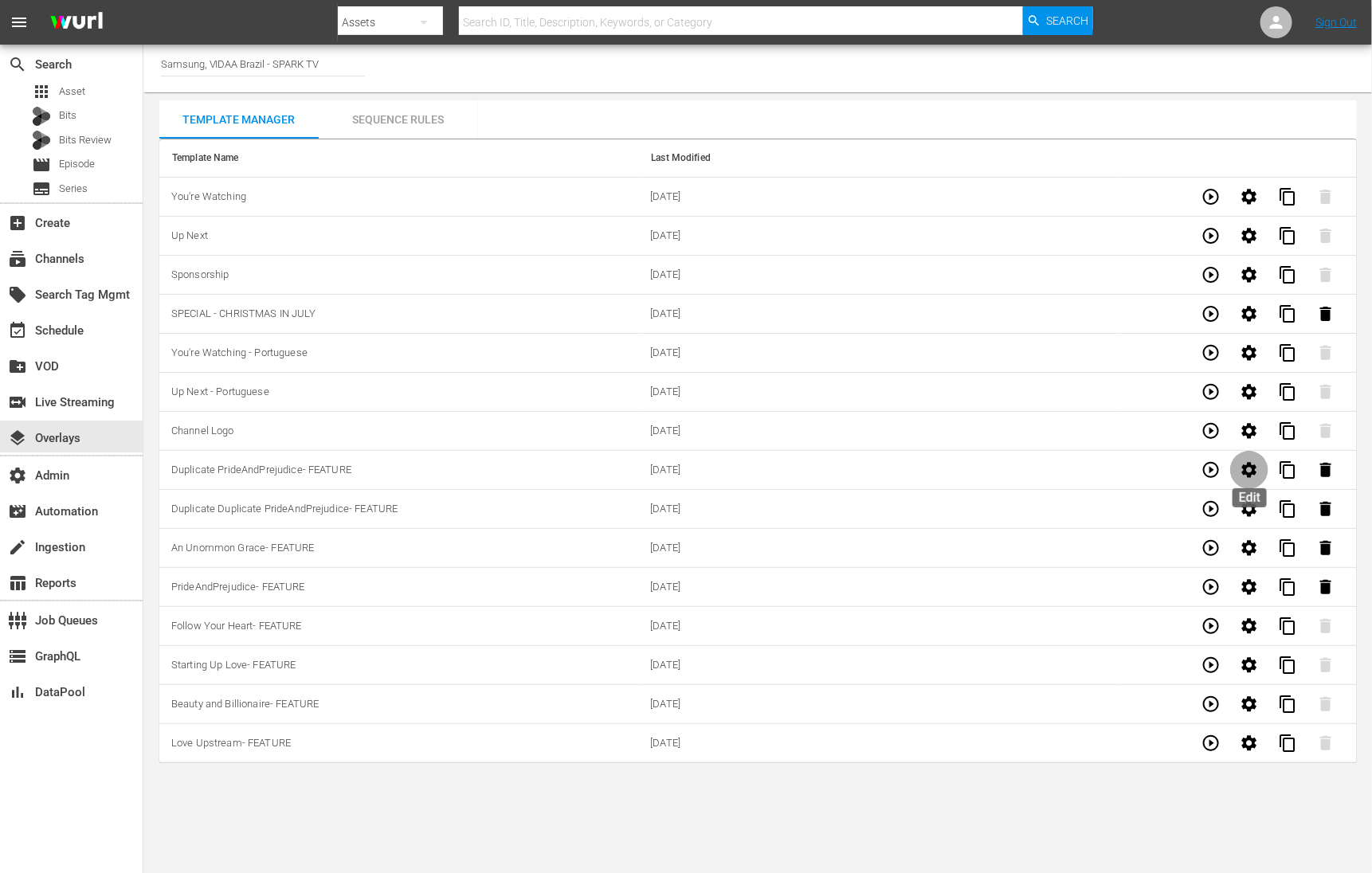
click at [1245, 473] on icon "button" at bounding box center [1250, 470] width 15 height 15
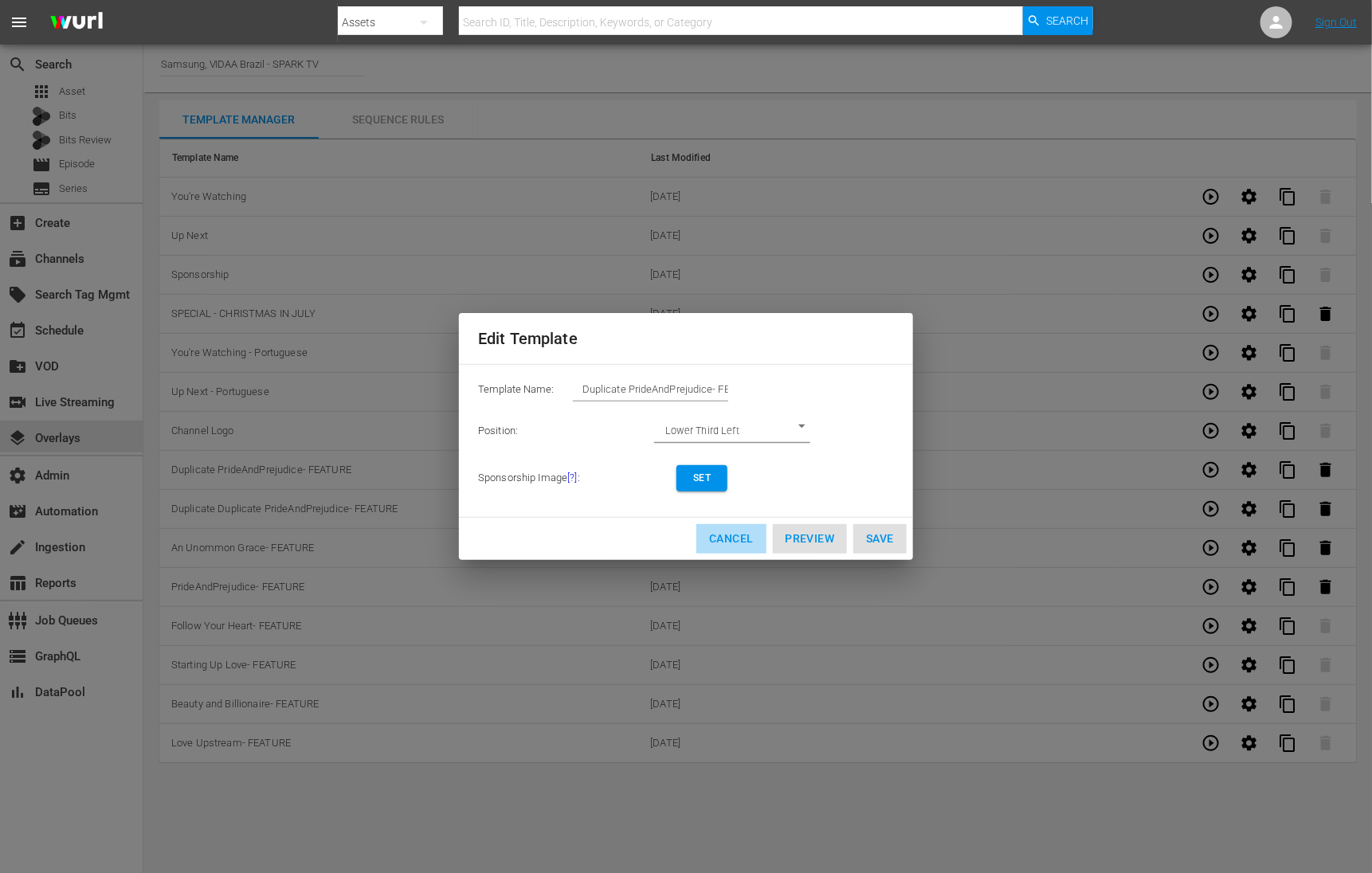
click at [724, 543] on span "Cancel" at bounding box center [730, 539] width 44 height 20
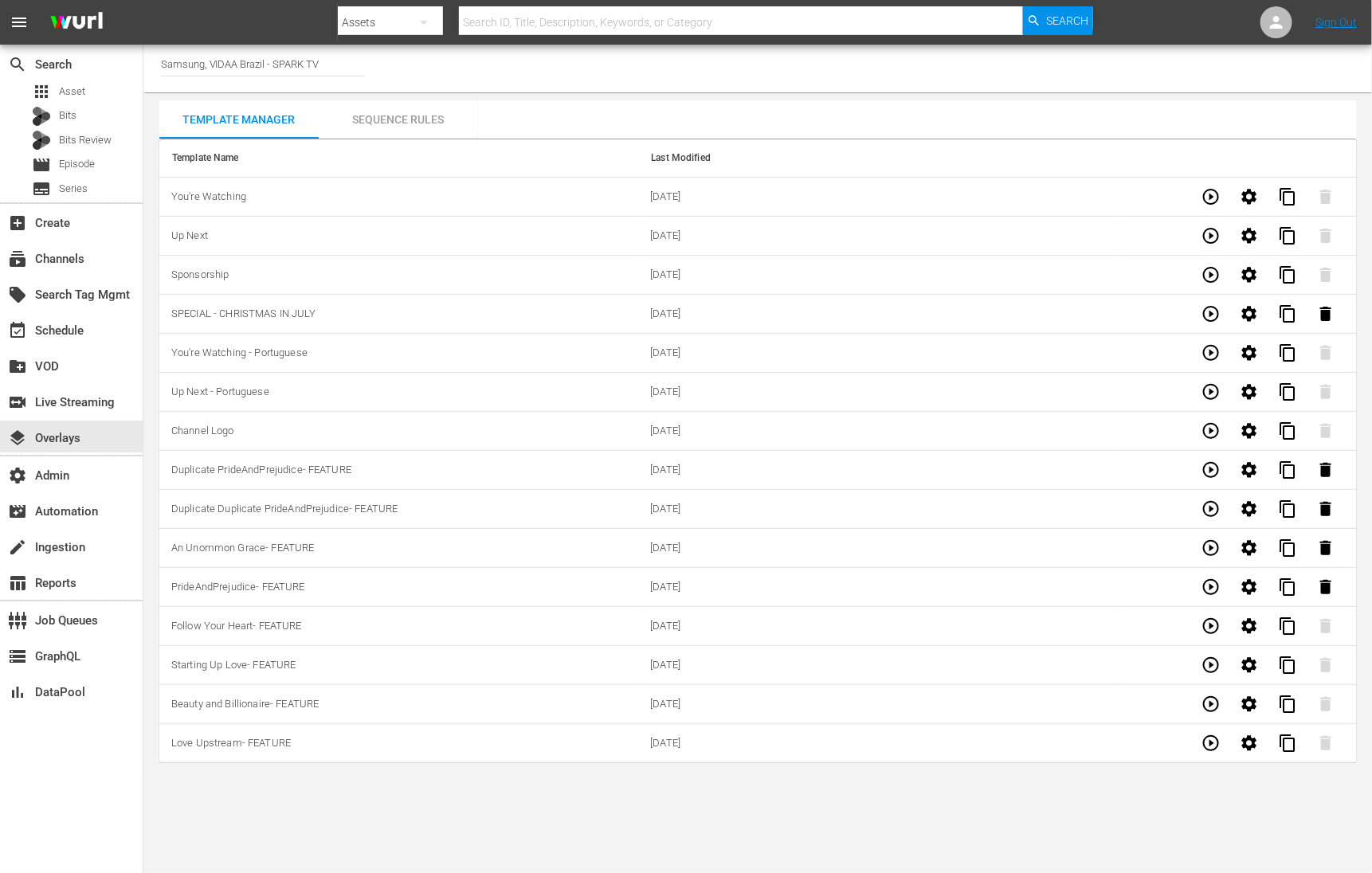
click at [394, 750] on td "Love Upstream- FEATURE" at bounding box center [399, 743] width 479 height 39
click at [409, 122] on div "Sequence Rules" at bounding box center [398, 119] width 160 height 38
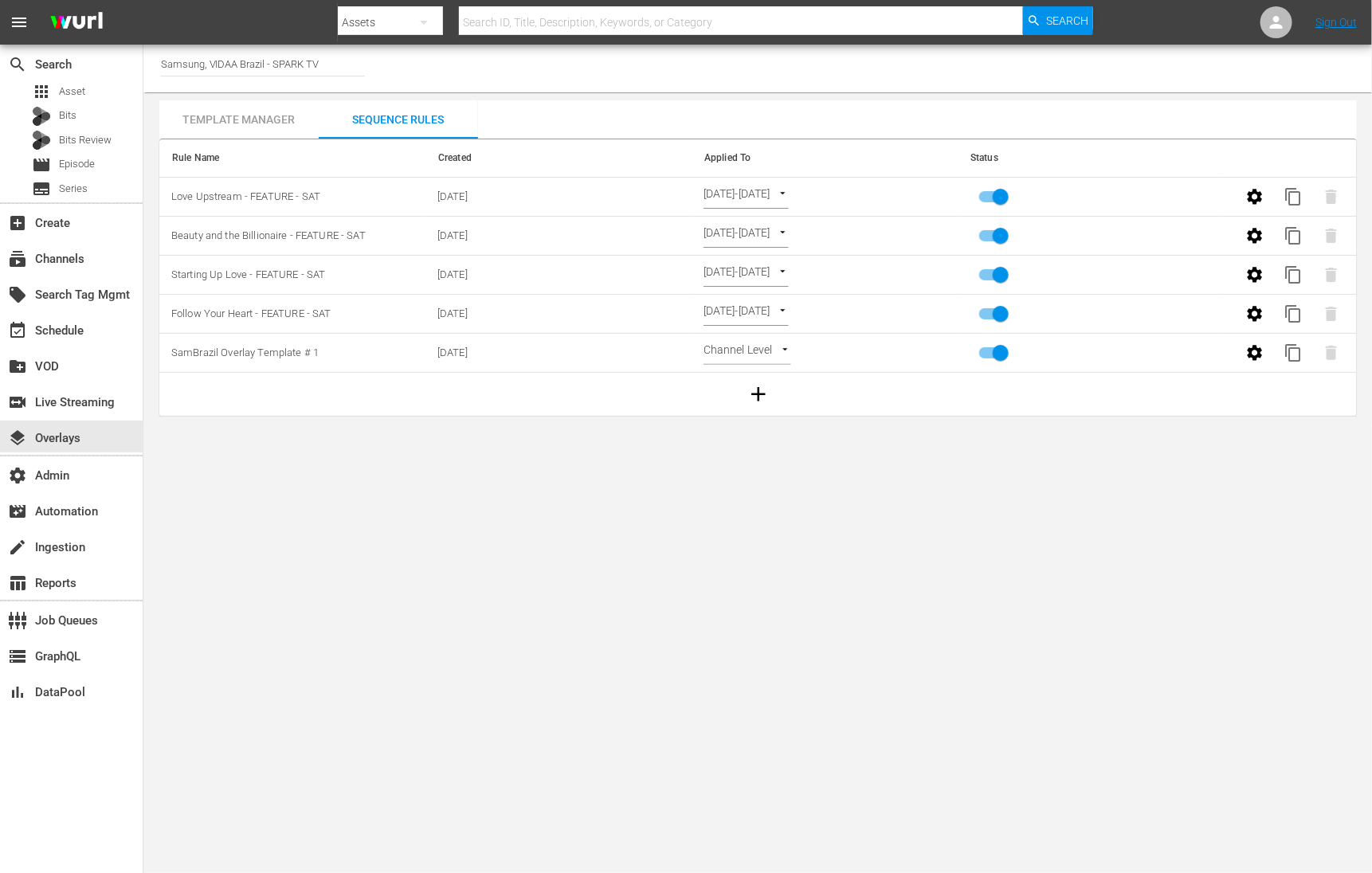
click at [251, 119] on div "Template Manager" at bounding box center [239, 119] width 160 height 38
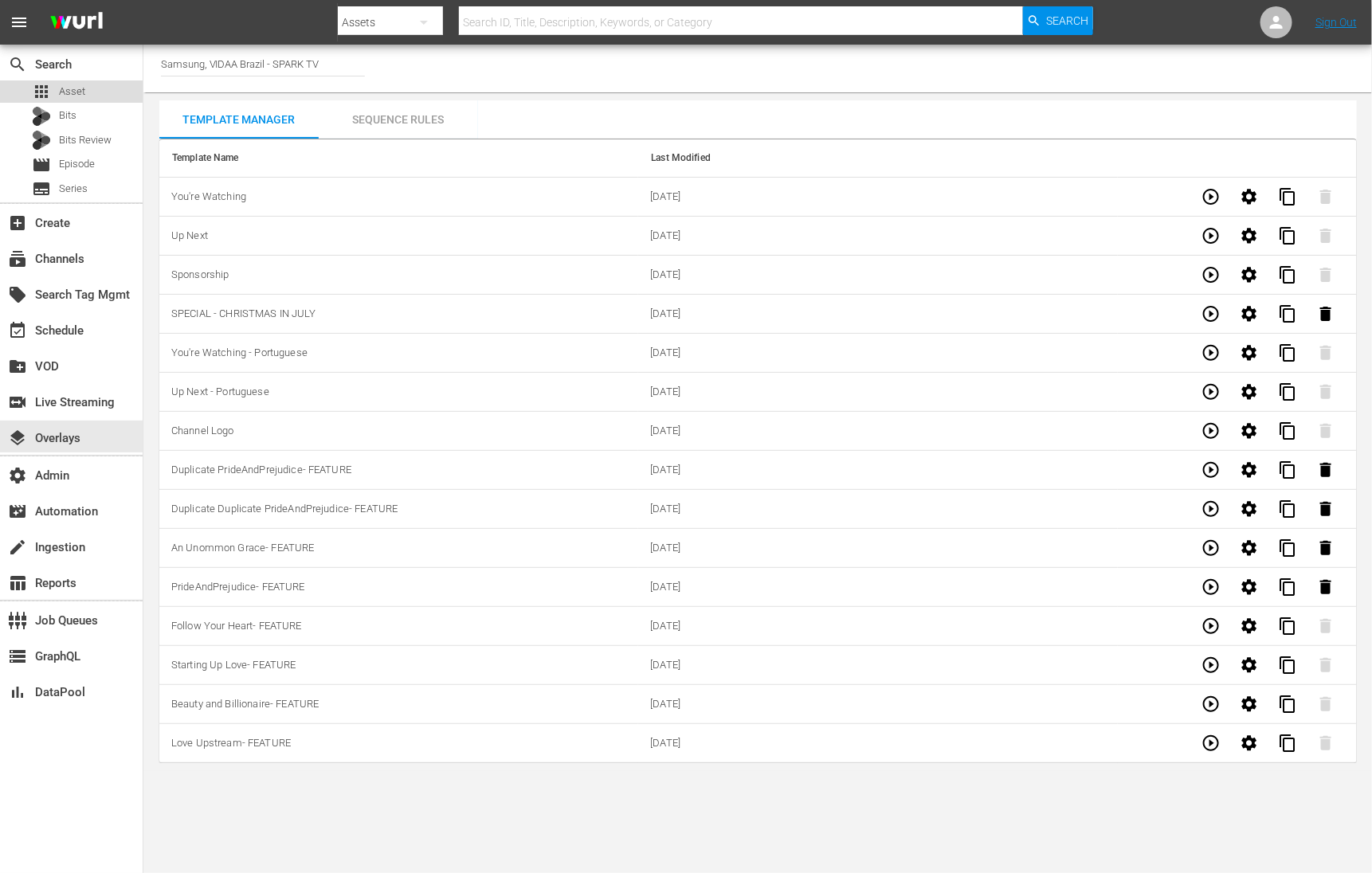
click at [106, 89] on div "apps Asset" at bounding box center [71, 91] width 142 height 22
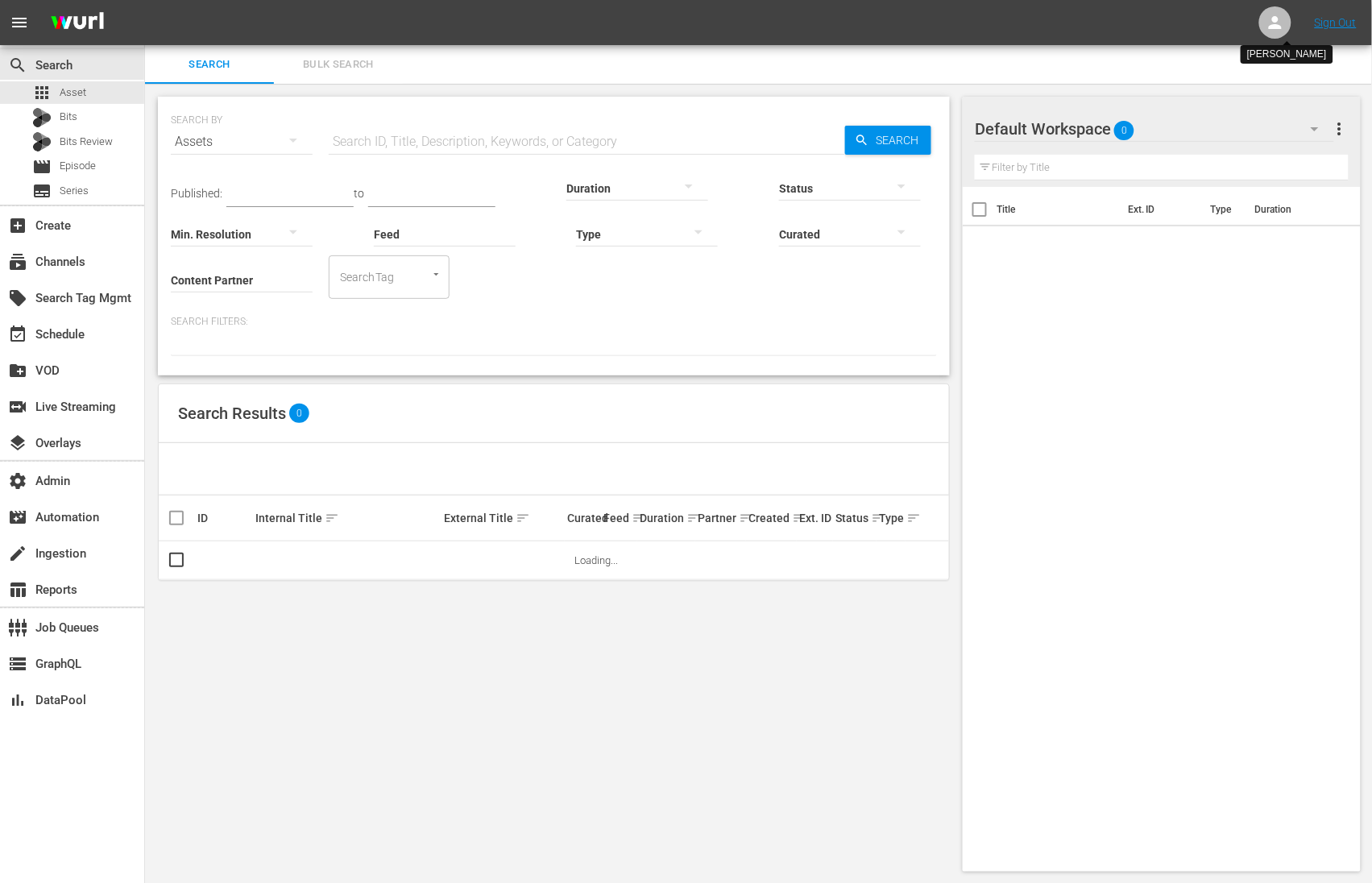
click at [1148, 55] on div "Search Bulk Search" at bounding box center [757, 64] width 1227 height 38
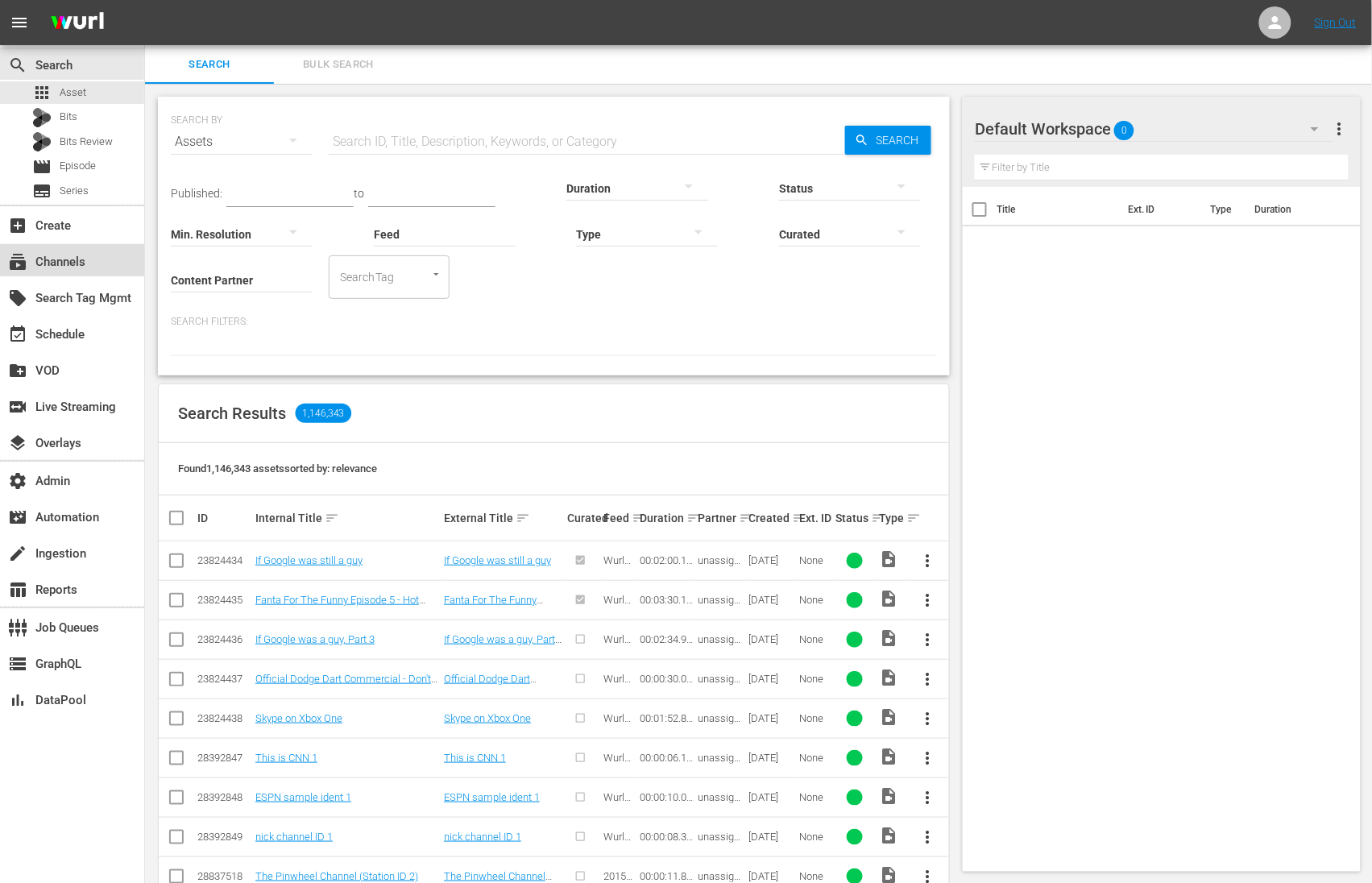
click at [82, 261] on div "subscriptions Channels" at bounding box center [45, 259] width 90 height 14
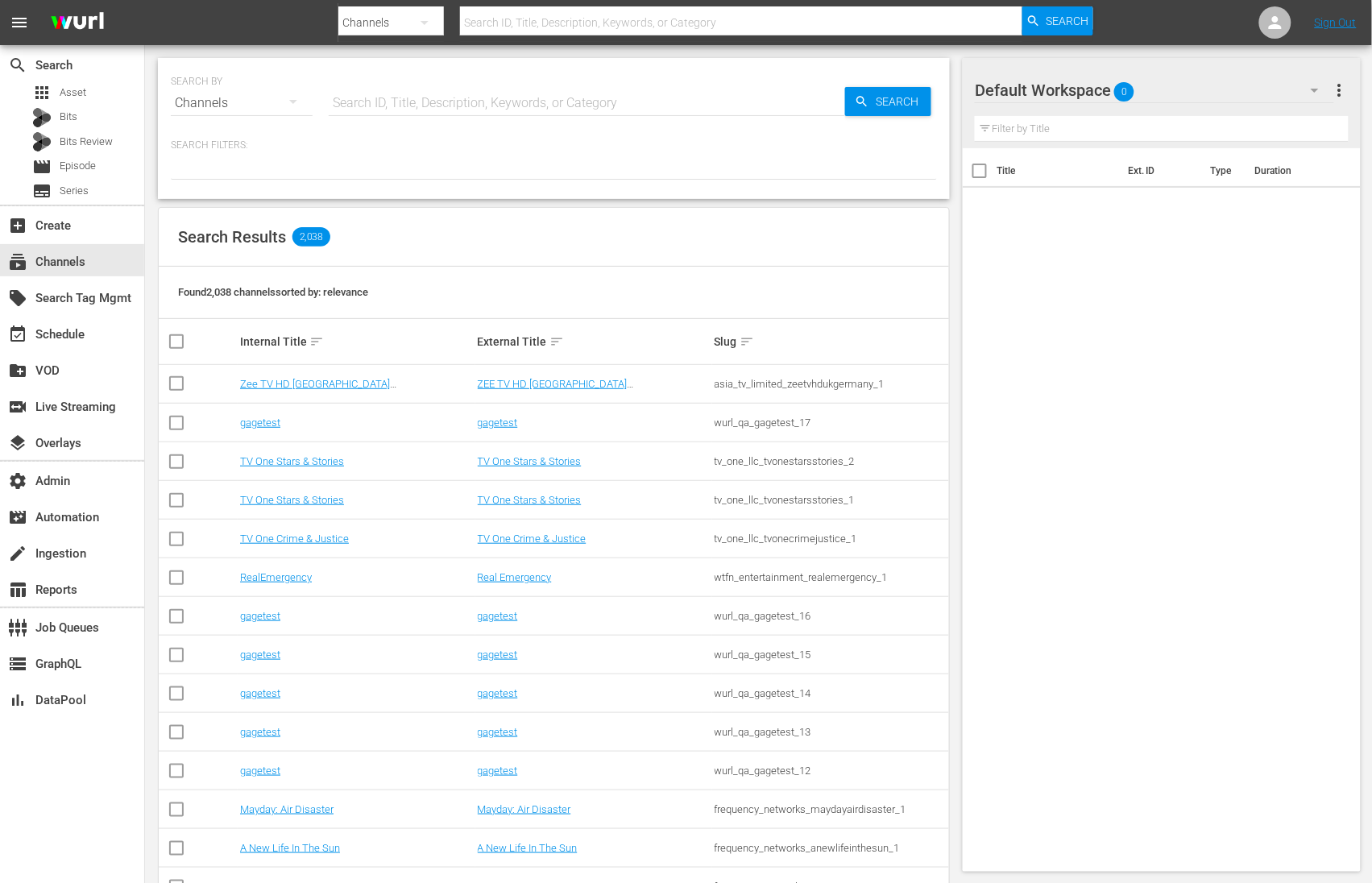
click at [444, 101] on input "text" at bounding box center [587, 103] width 517 height 38
type input "s"
click at [105, 451] on div "layers Overlays" at bounding box center [72, 442] width 144 height 33
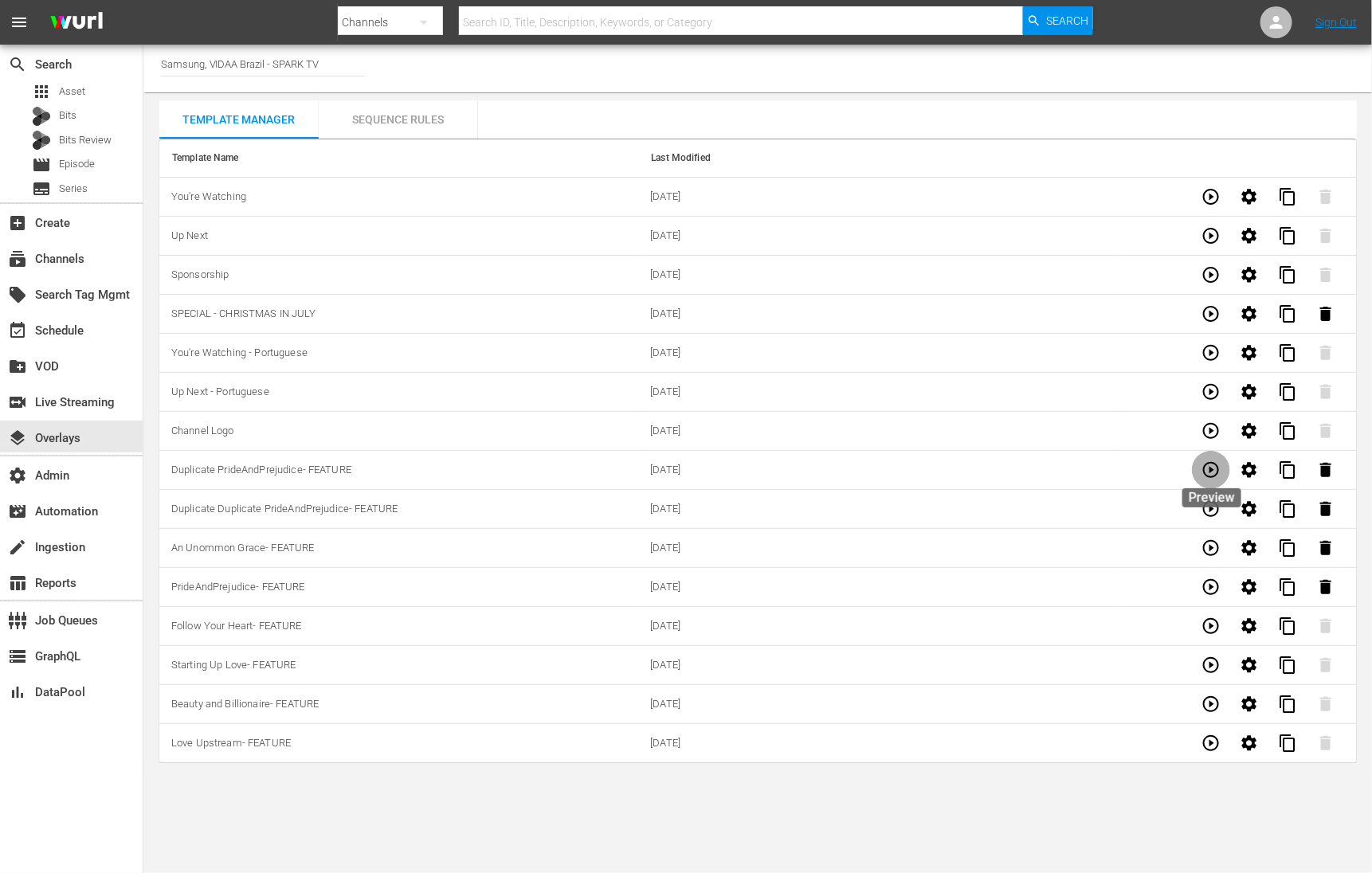
click at [1213, 467] on icon "button" at bounding box center [1211, 470] width 19 height 19
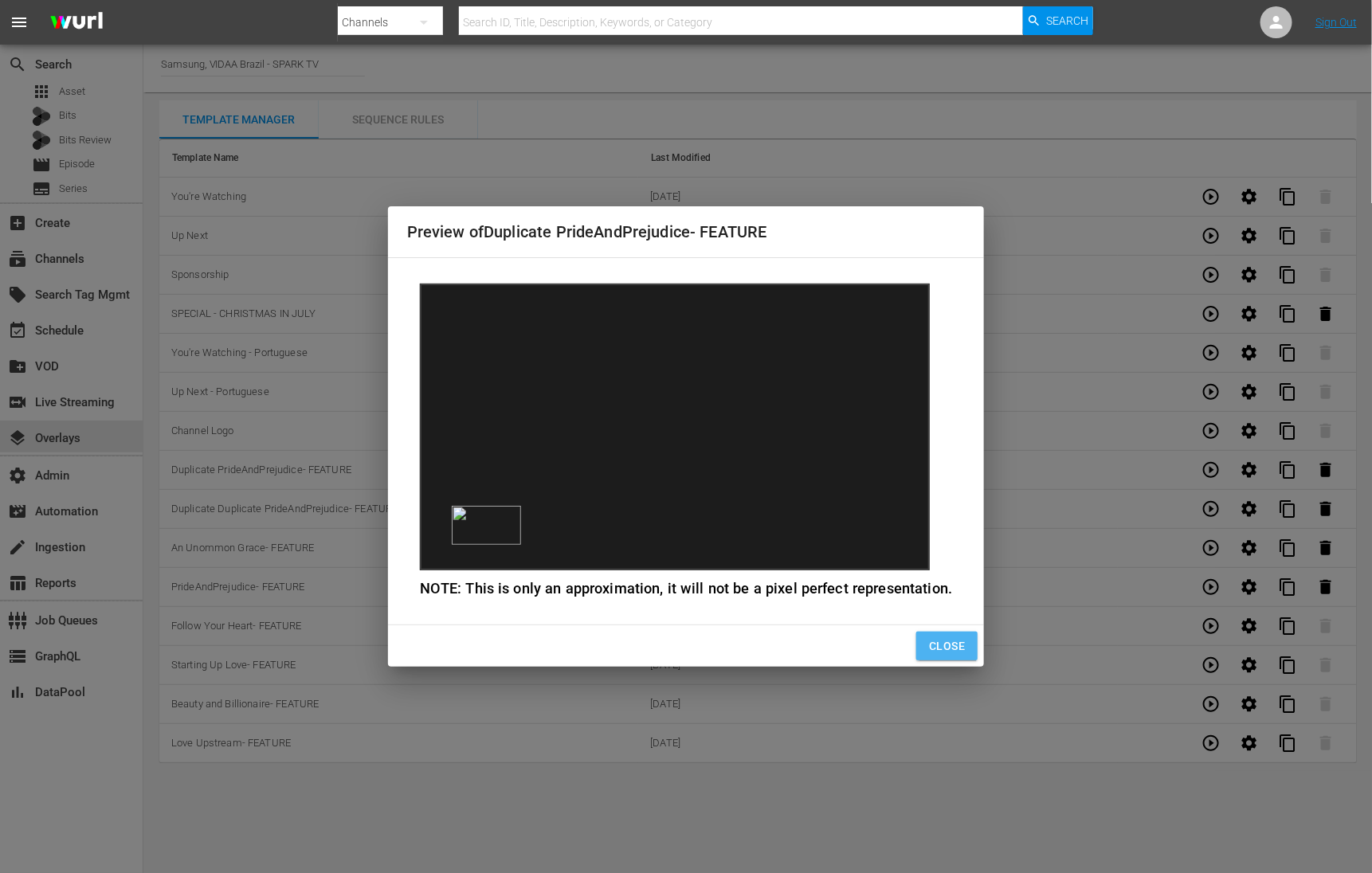
click at [947, 646] on span "Close" at bounding box center [946, 646] width 36 height 20
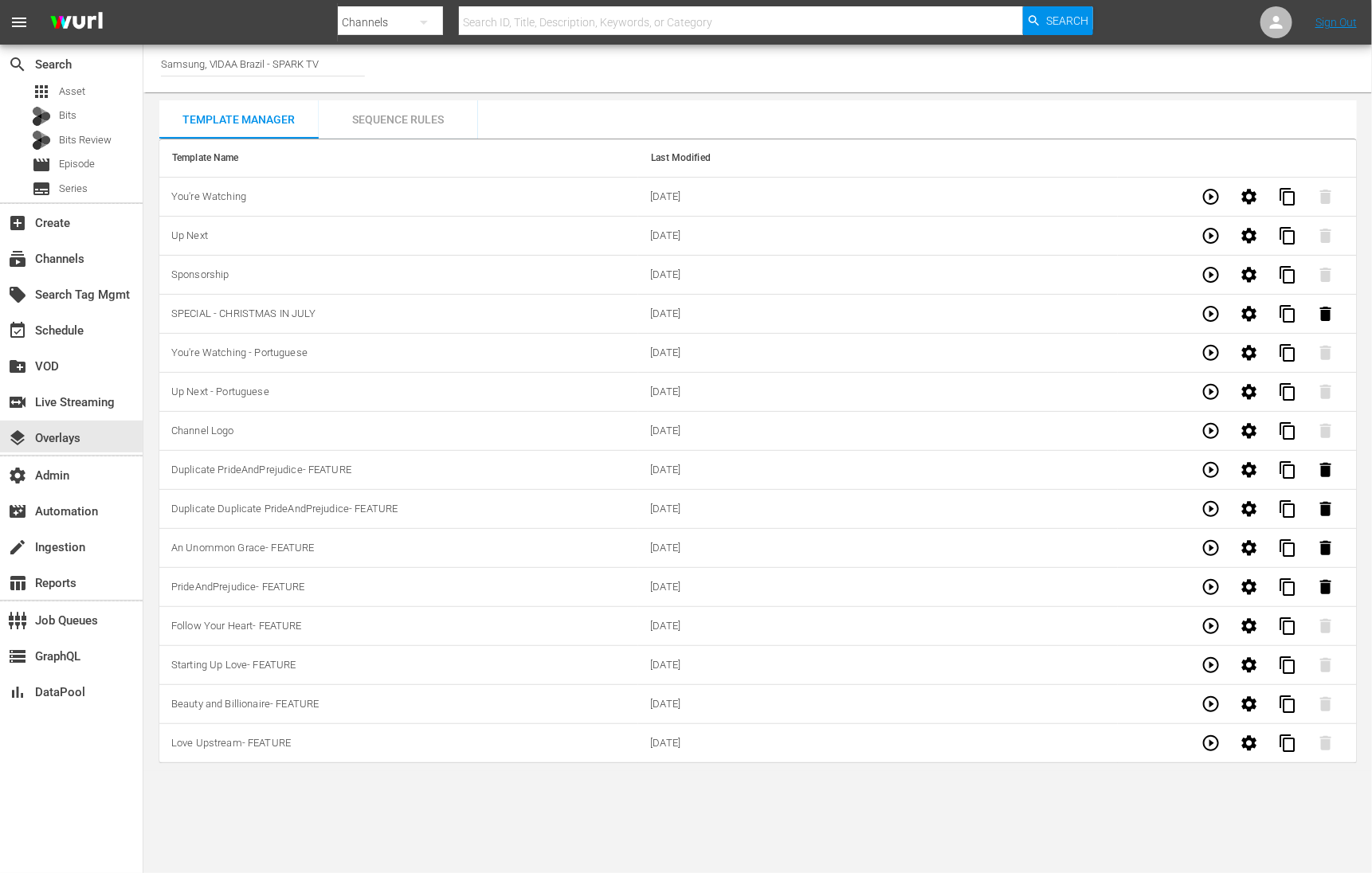
click at [1212, 193] on icon "button" at bounding box center [1211, 196] width 19 height 19
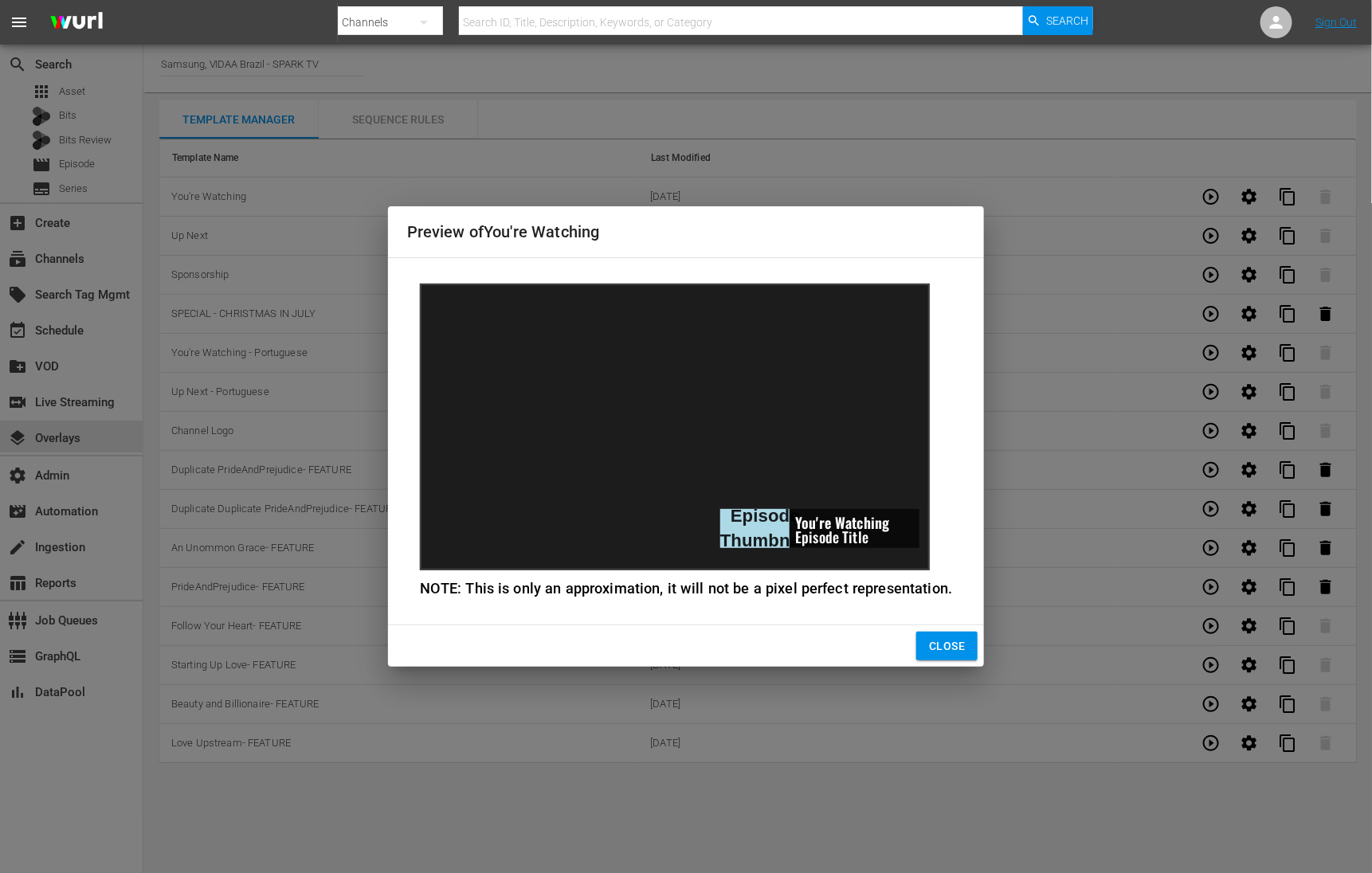
click at [1178, 190] on div "Preview of You're Watching Episode Thumbnail You're Watching Episode Title NOTE…" at bounding box center [686, 436] width 1372 height 873
click at [933, 644] on span "Close" at bounding box center [946, 646] width 36 height 20
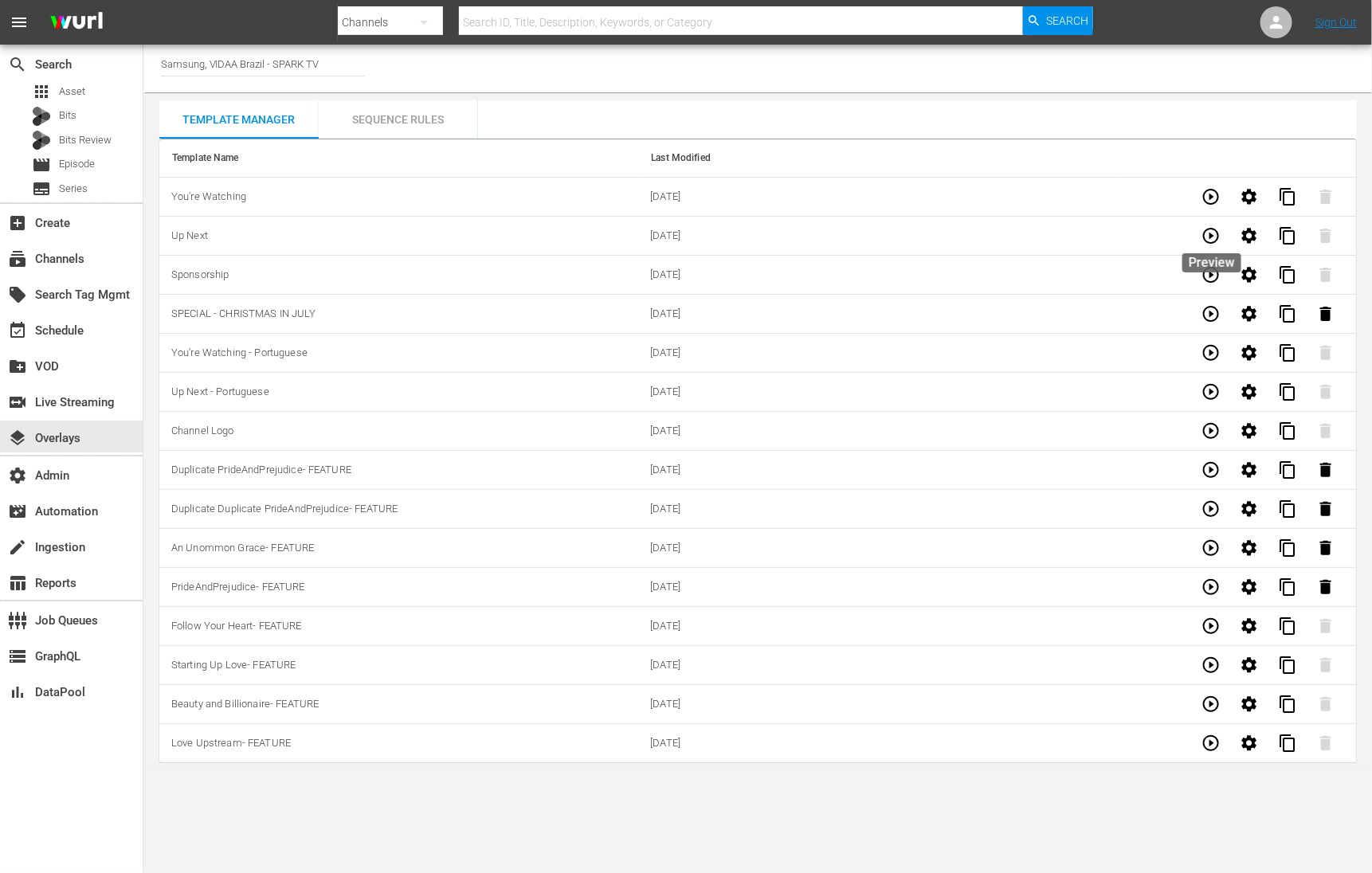
click at [1217, 239] on icon "button" at bounding box center [1211, 236] width 19 height 19
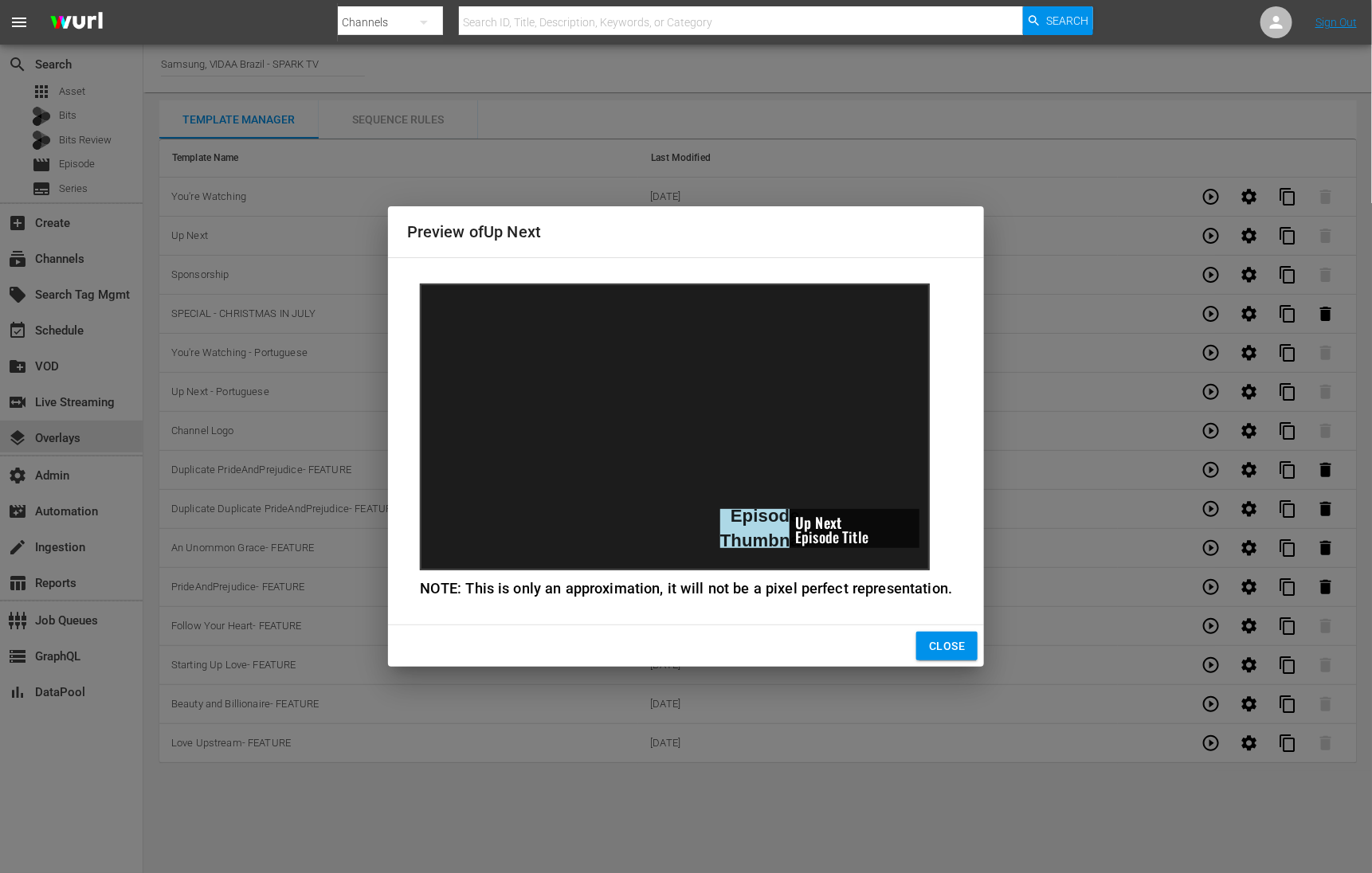
drag, startPoint x: 940, startPoint y: 647, endPoint x: 955, endPoint y: 623, distance: 28.3
click at [941, 647] on span "Close" at bounding box center [946, 646] width 36 height 20
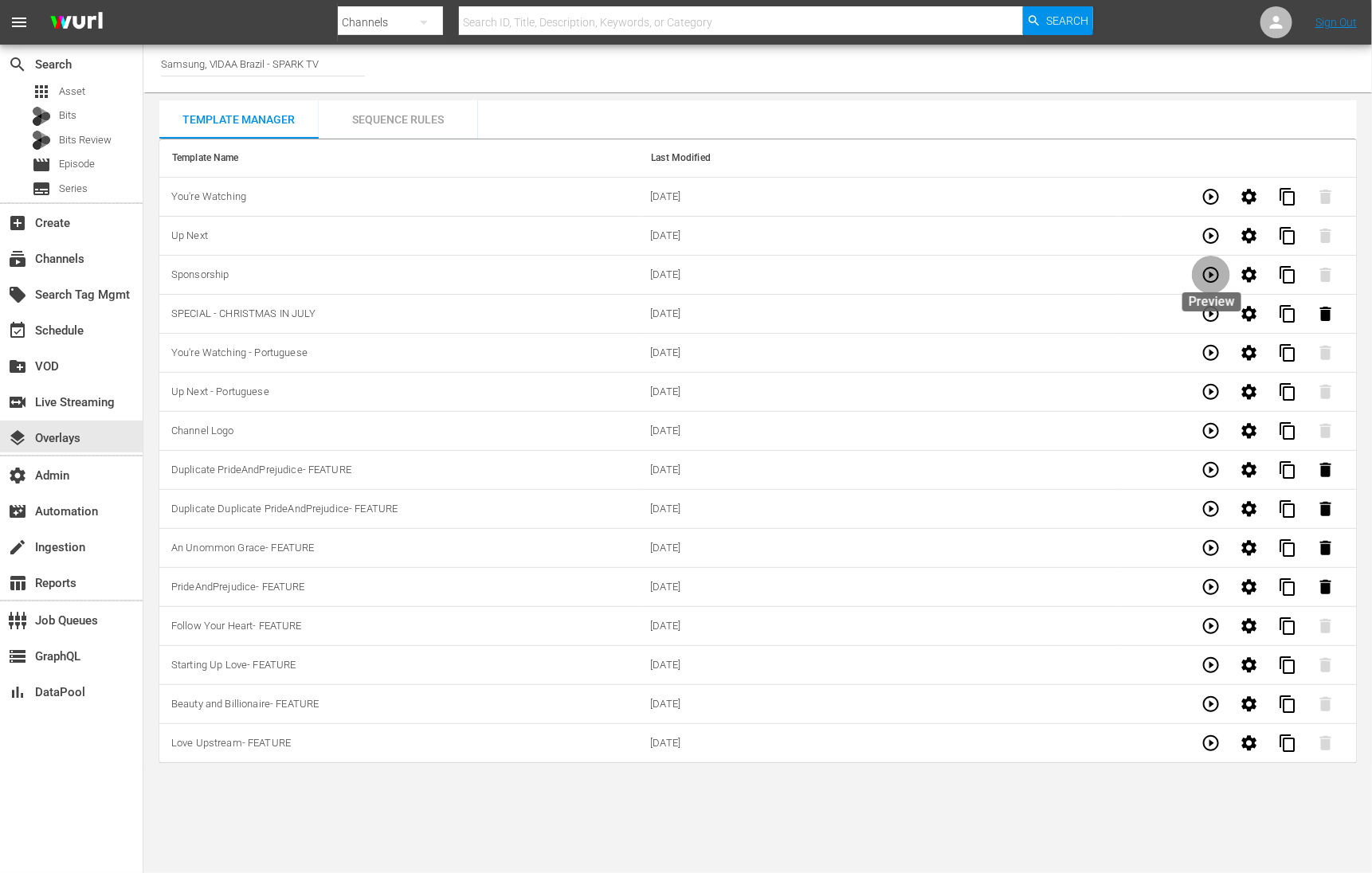
click at [1207, 279] on icon "button" at bounding box center [1211, 274] width 19 height 19
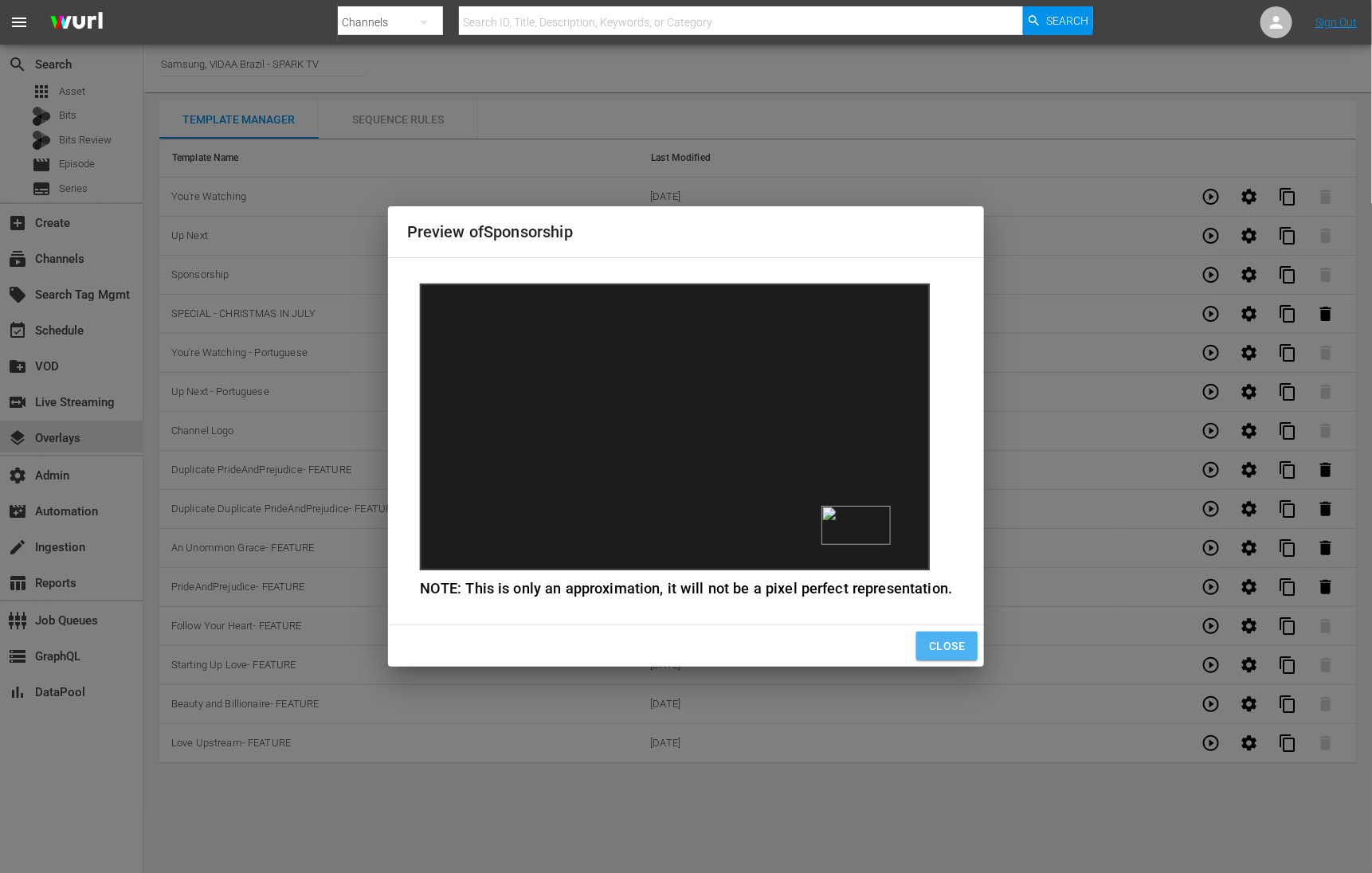
click at [958, 647] on span "Close" at bounding box center [946, 646] width 36 height 20
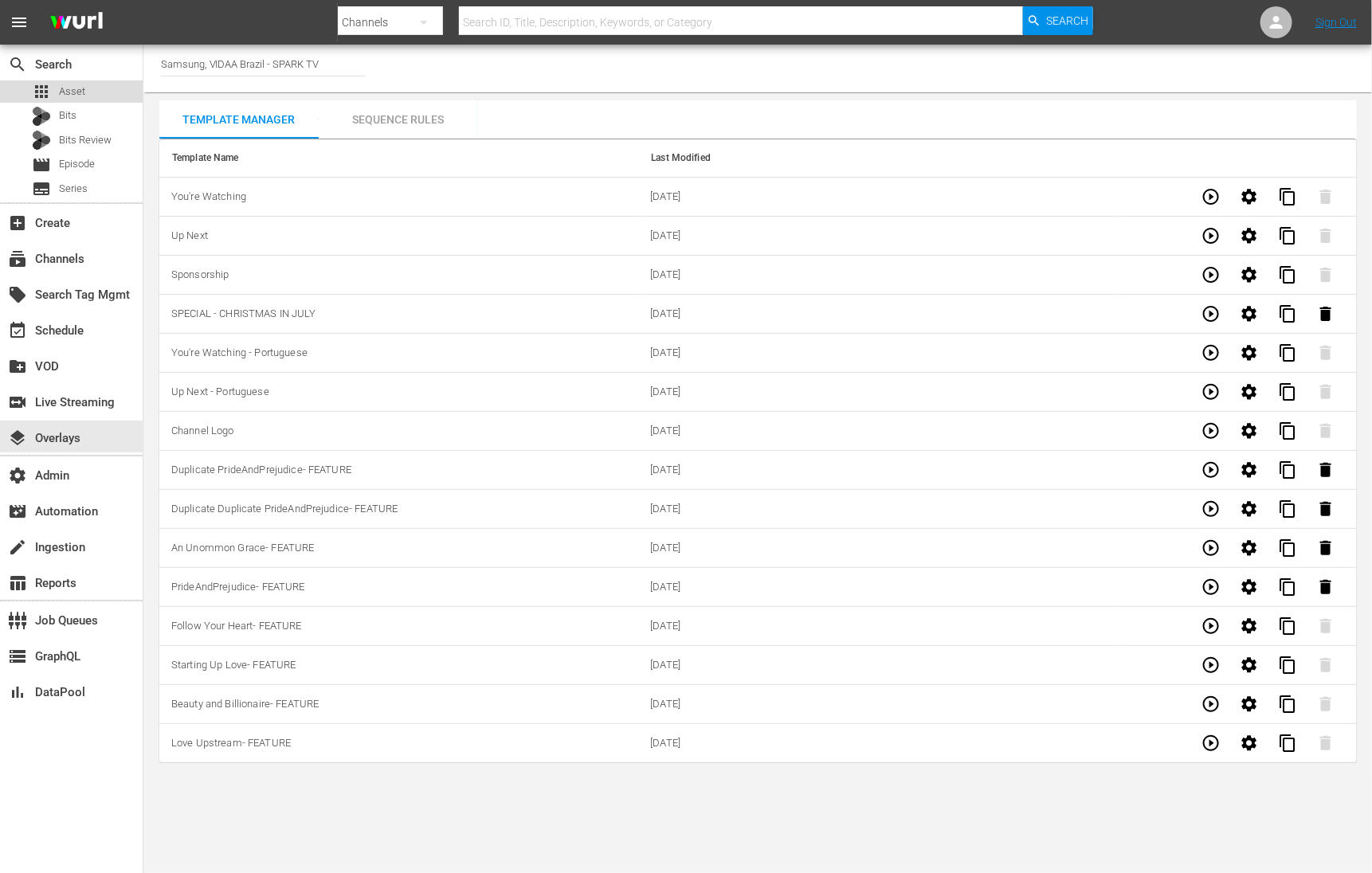
click at [84, 92] on div "apps Asset" at bounding box center [71, 91] width 142 height 22
